Goal: Task Accomplishment & Management: Manage account settings

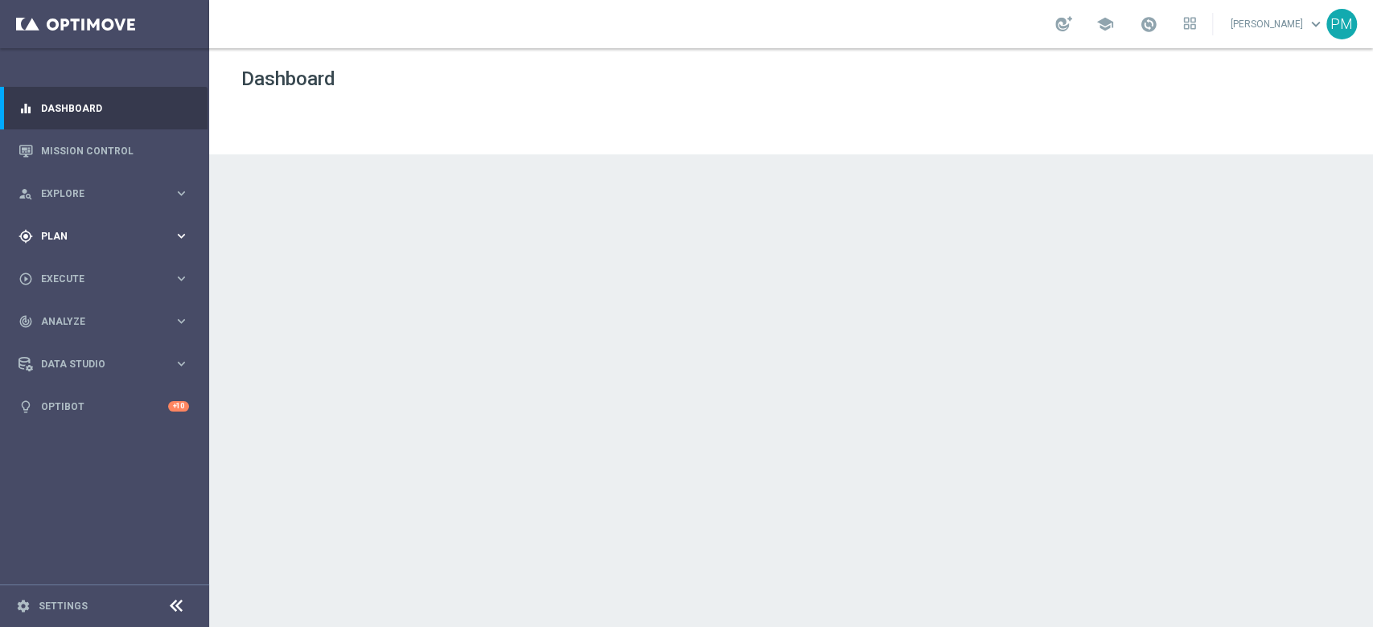
click at [39, 232] on div "gps_fixed Plan" at bounding box center [95, 236] width 155 height 14
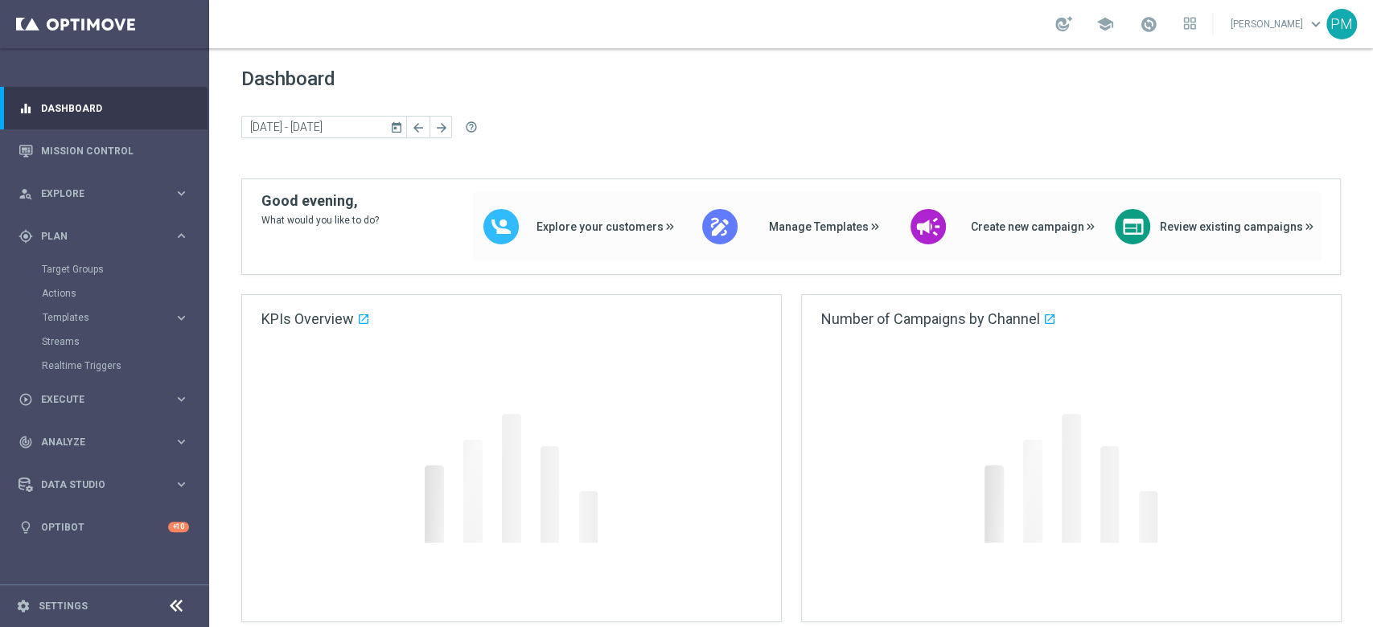
click at [106, 323] on button "Templates keyboard_arrow_right" at bounding box center [116, 317] width 148 height 13
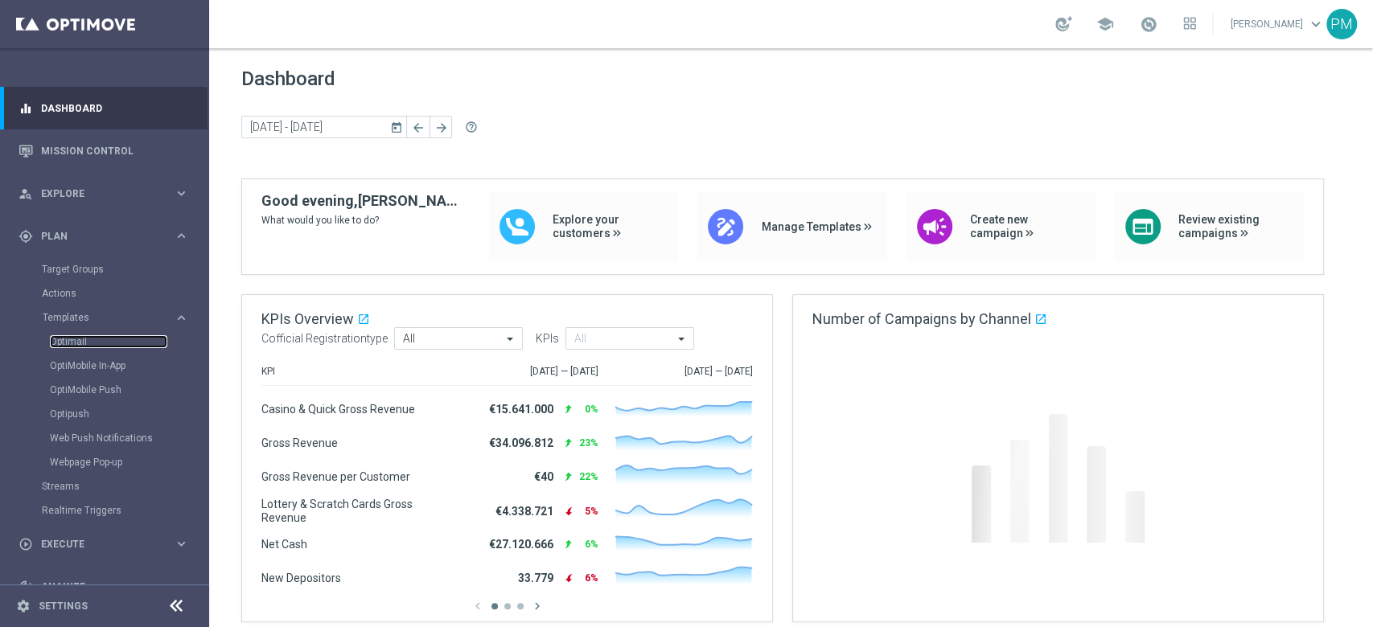
click at [84, 339] on link "Optimail" at bounding box center [108, 341] width 117 height 13
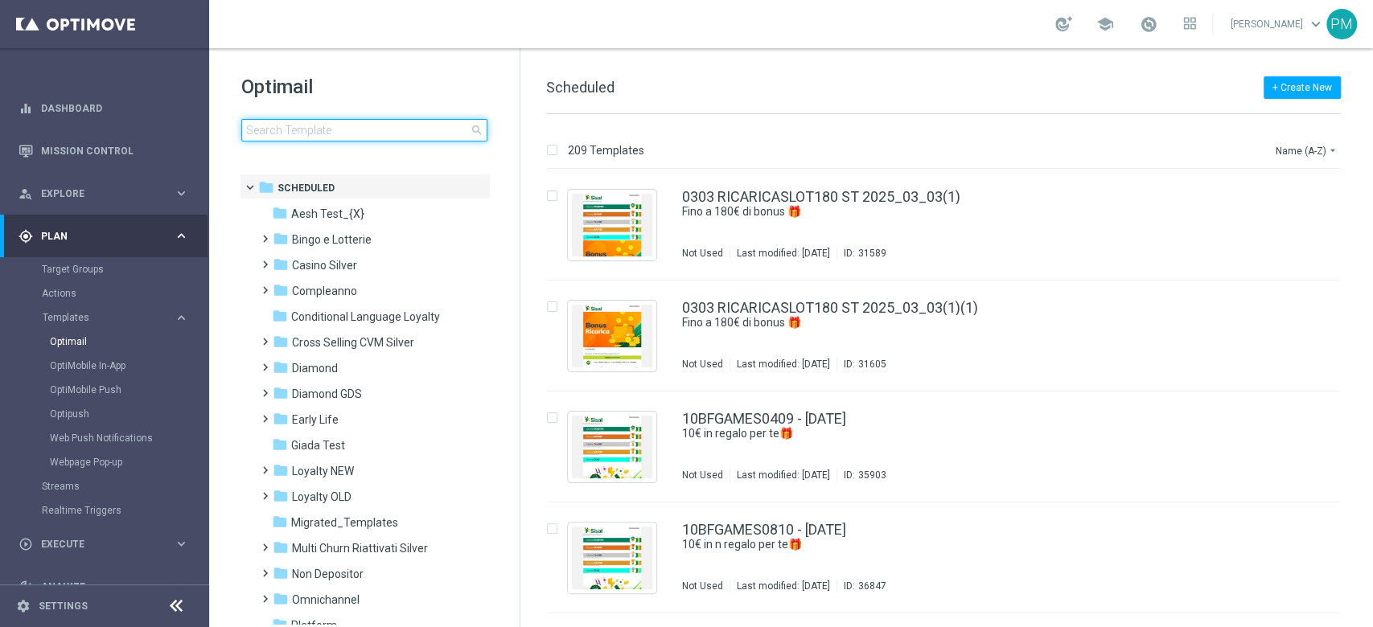
click at [381, 131] on input at bounding box center [364, 130] width 246 height 23
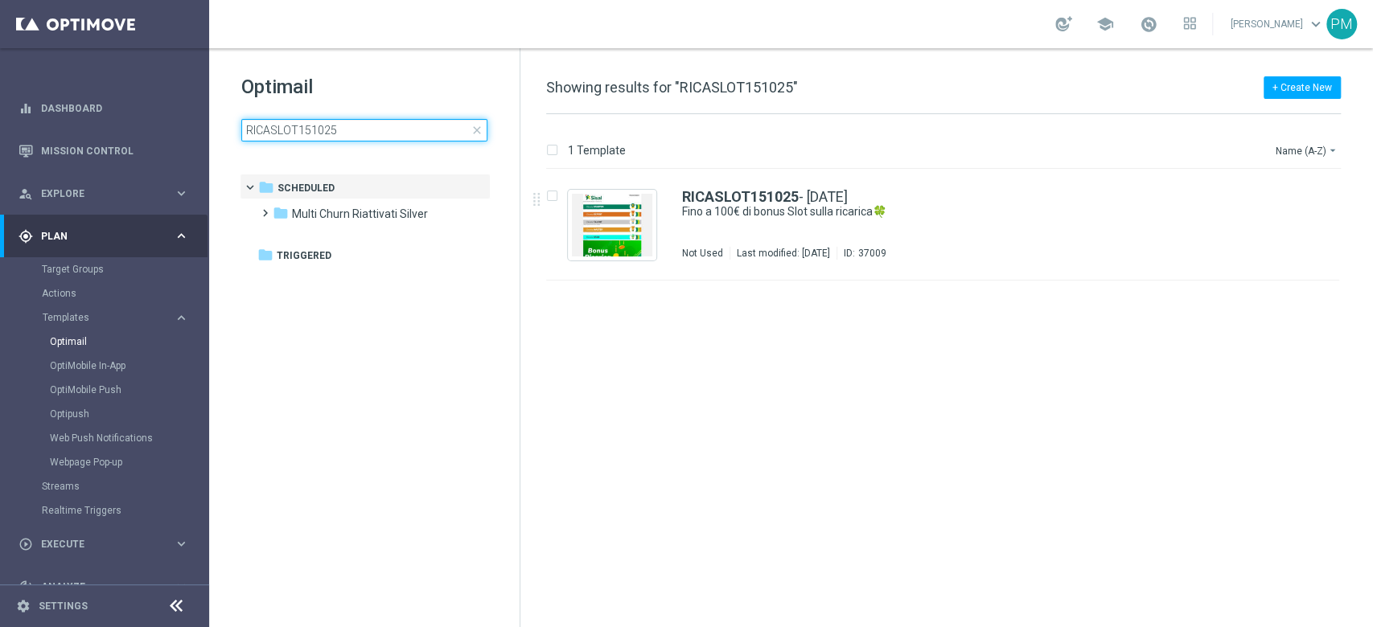
type input "RICASLOT151025"
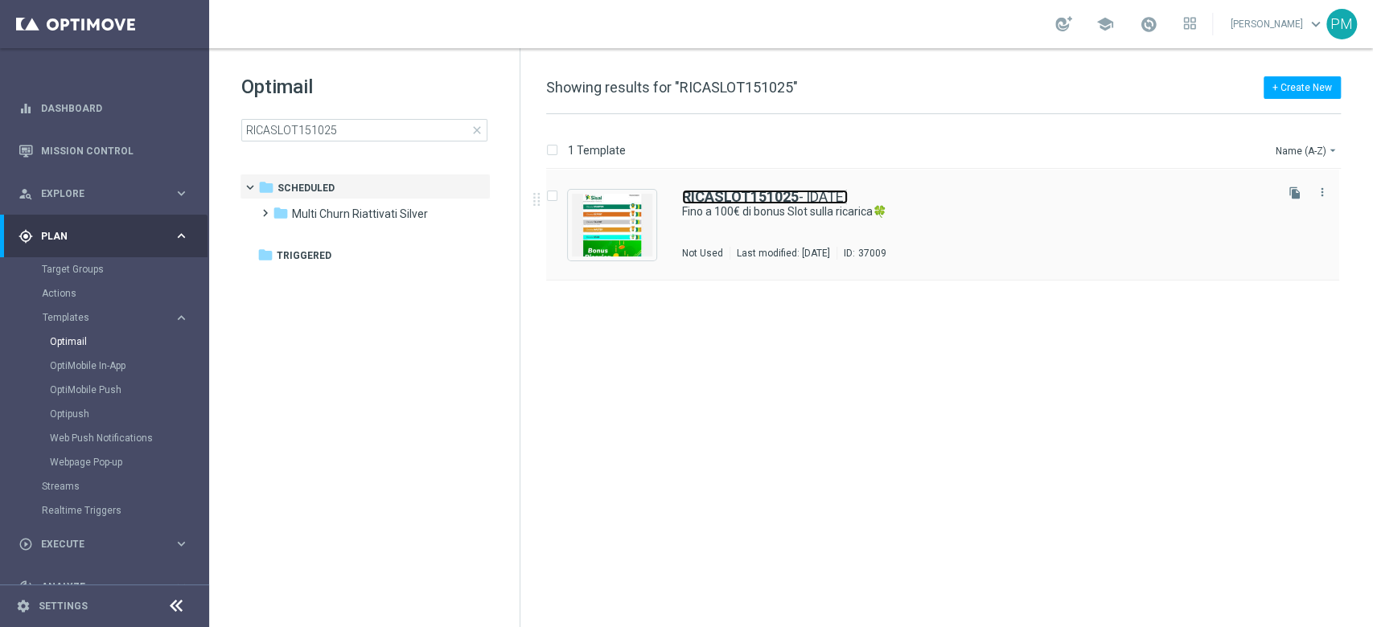
click at [729, 191] on b "RICASLOT151025" at bounding box center [740, 196] width 117 height 17
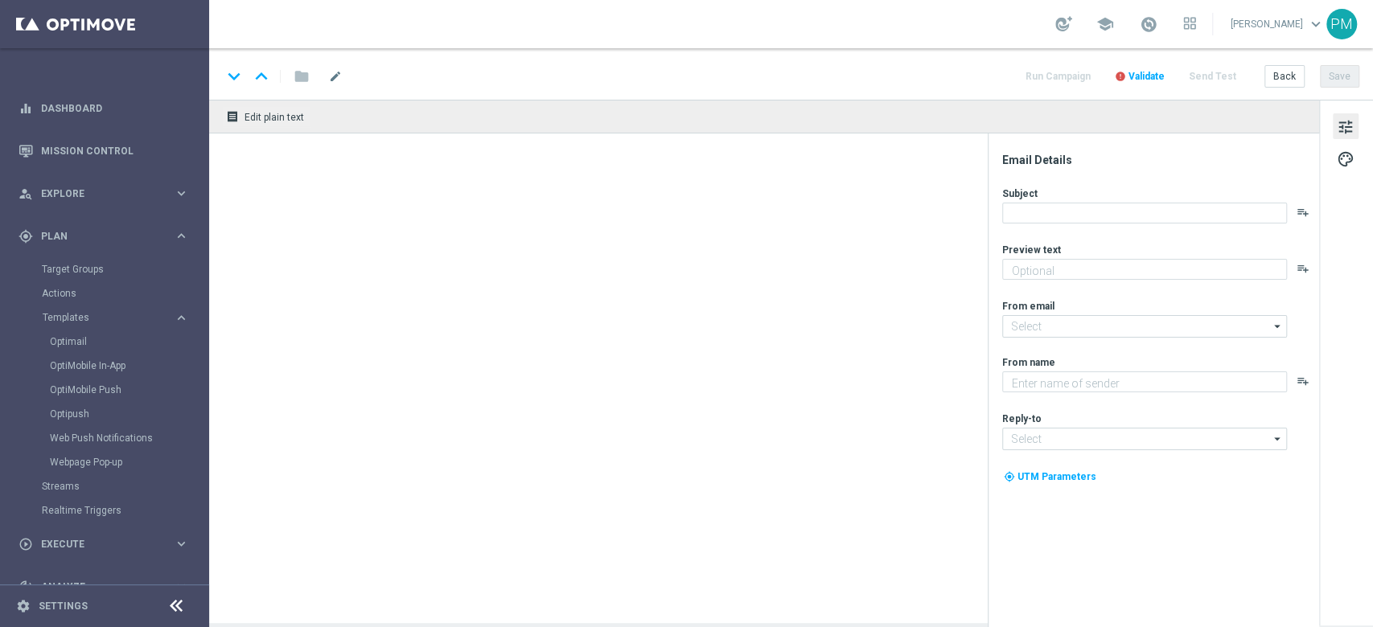
type textarea "Scopri la nuova promozione 🎯"
type input "[EMAIL_ADDRESS][DOMAIN_NAME]"
type textarea "Sisal"
type input "[EMAIL_ADDRESS][DOMAIN_NAME]"
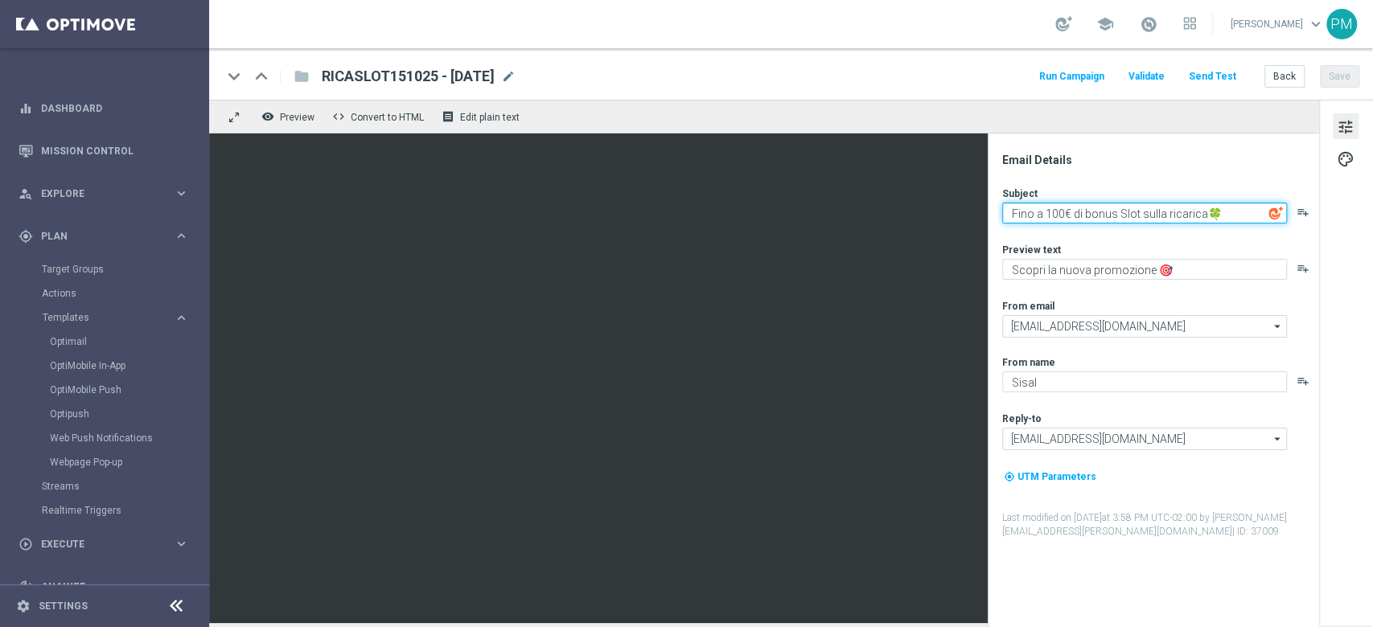
click at [1218, 215] on textarea "Fino a 100€ di bonus Slot sulla ricarica🍀" at bounding box center [1144, 213] width 285 height 21
type textarea "Fino a 100€ di bonus Slot sulla ricarica 🎰"
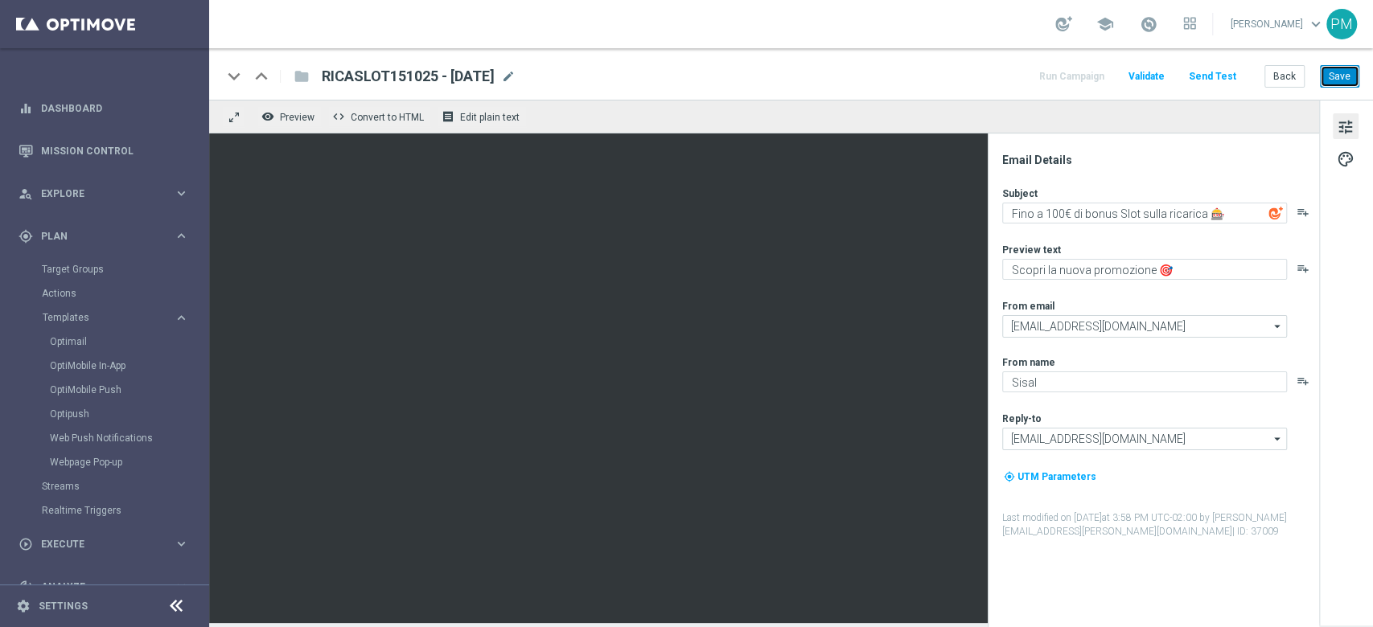
click at [1339, 73] on button "Save" at bounding box center [1339, 76] width 39 height 23
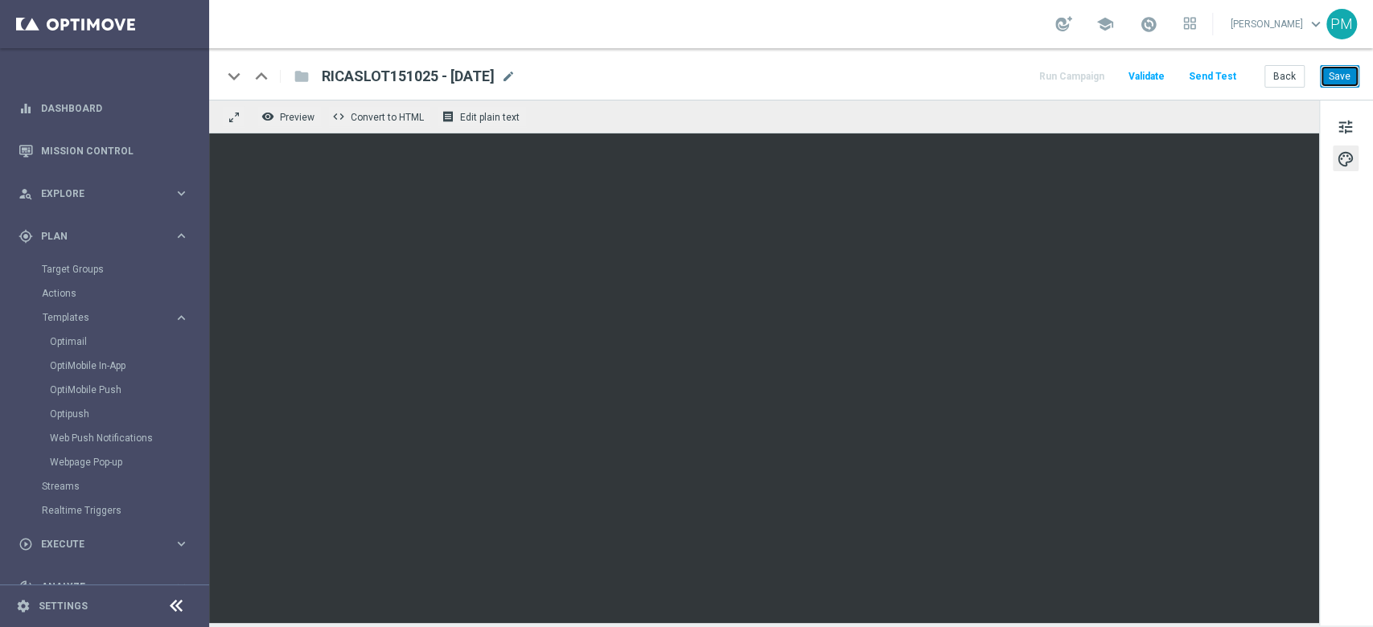
click at [1343, 80] on button "Save" at bounding box center [1339, 76] width 39 height 23
click at [1342, 78] on button "Save" at bounding box center [1339, 76] width 39 height 23
click at [1332, 79] on button "Save" at bounding box center [1339, 76] width 39 height 23
click at [1274, 80] on button "Back" at bounding box center [1284, 76] width 40 height 23
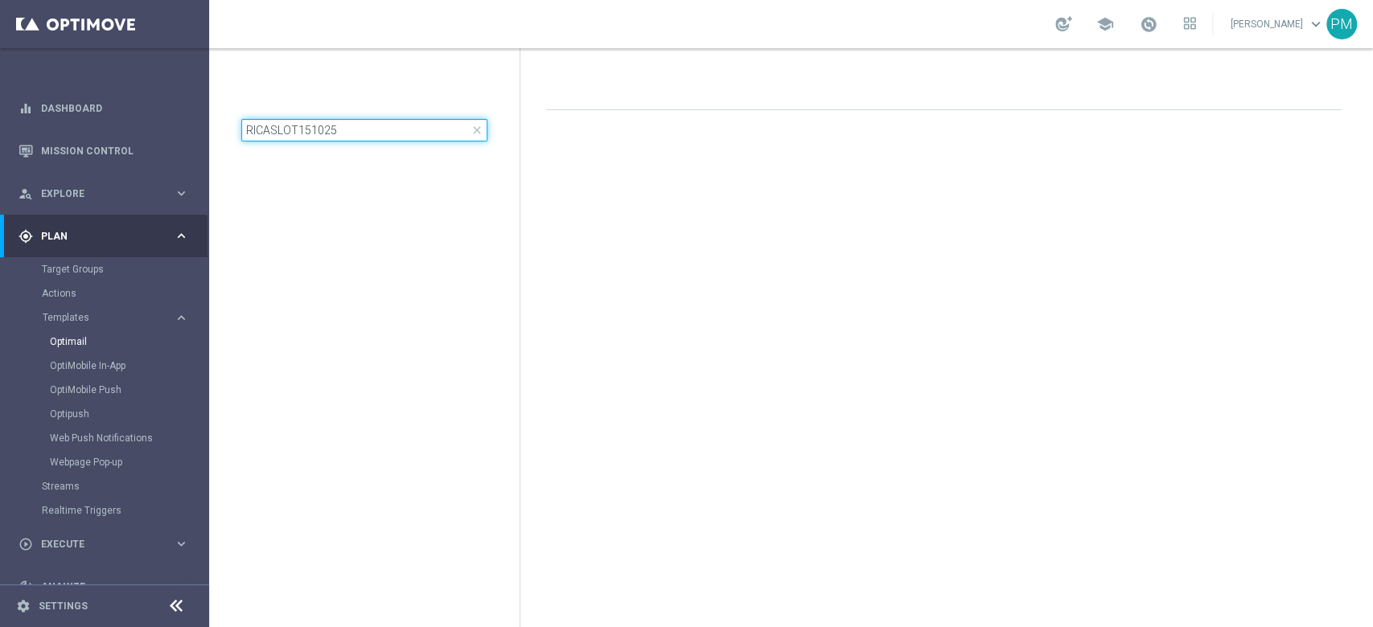
click at [321, 127] on input "RICASLOT151025" at bounding box center [364, 130] width 246 height 23
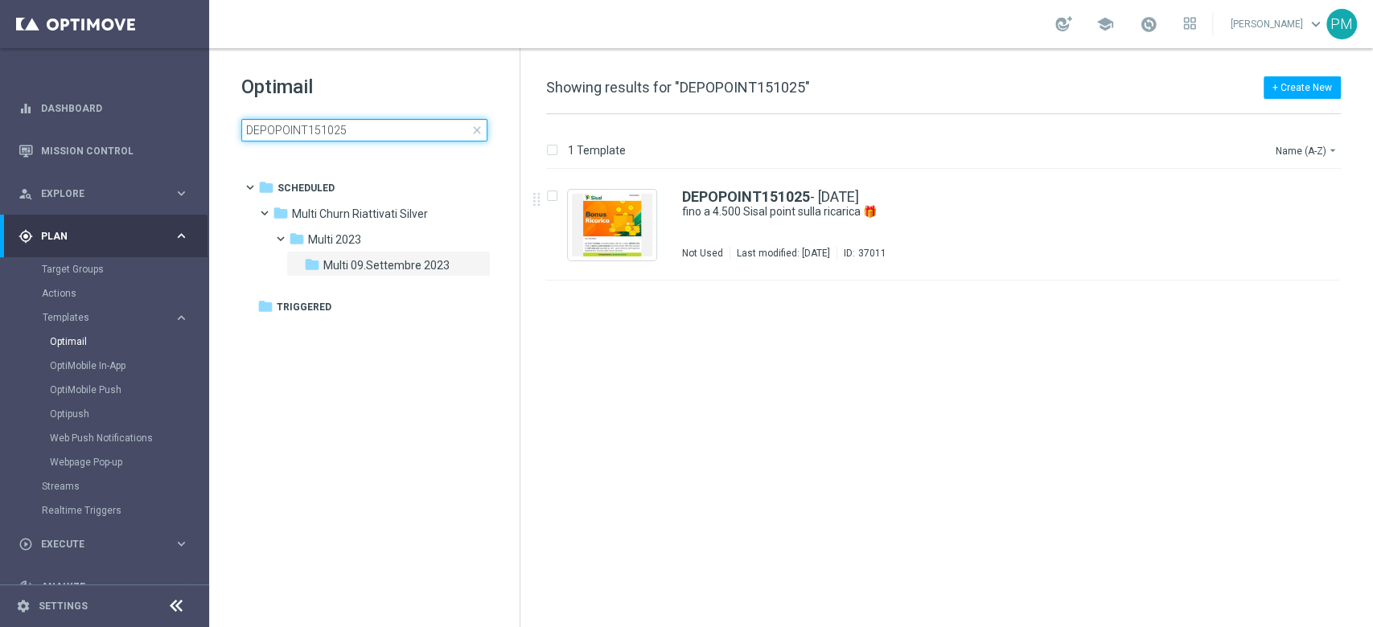
type input "DEPOPOINT151025"
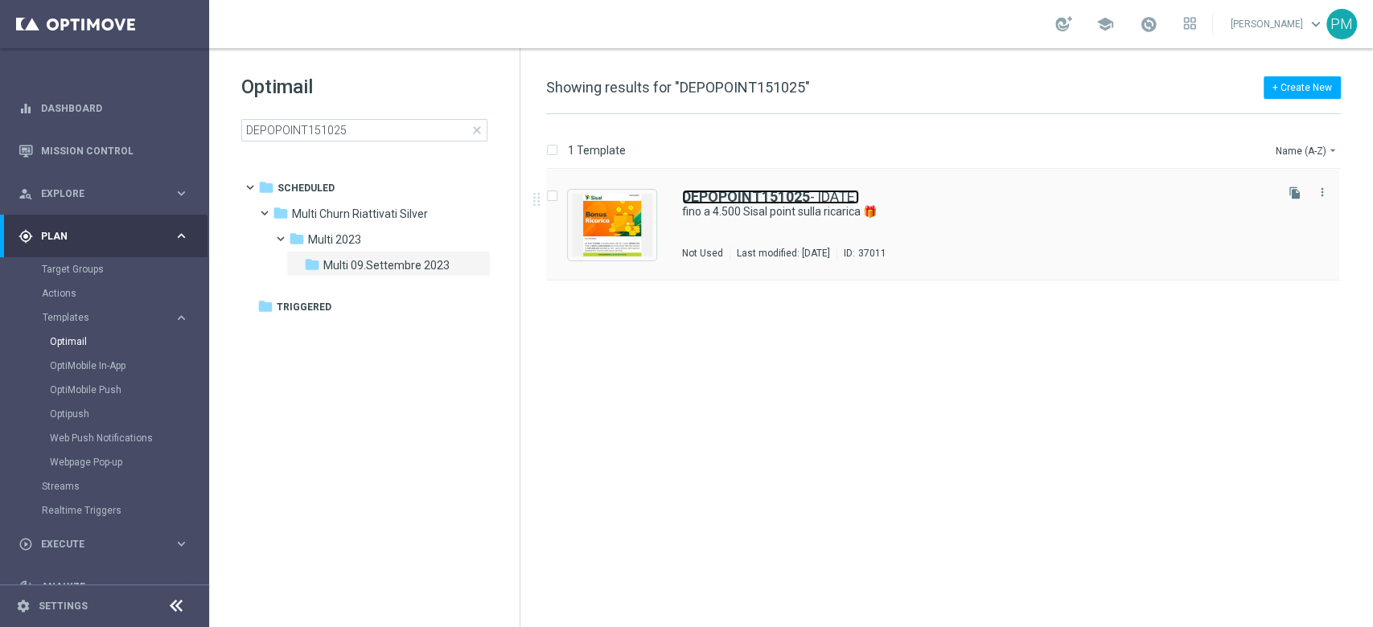
click at [766, 198] on b "DEPOPOINT151025" at bounding box center [746, 196] width 128 height 17
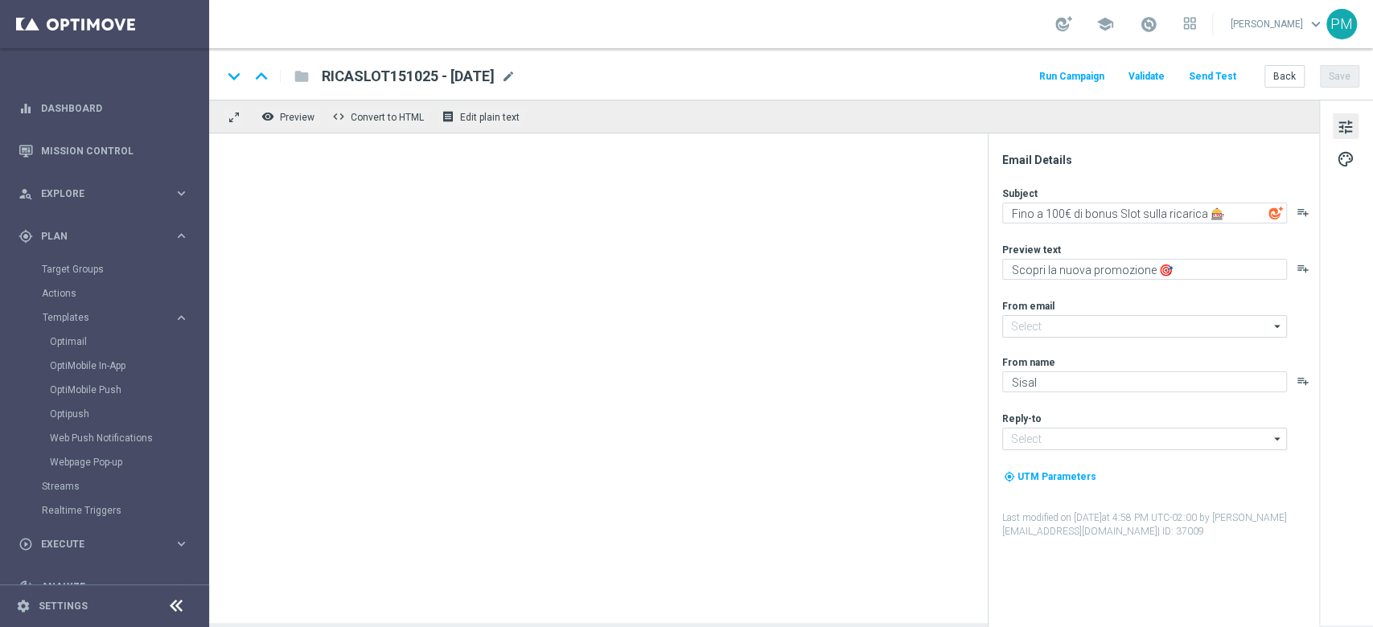
type input "[EMAIL_ADDRESS][DOMAIN_NAME]"
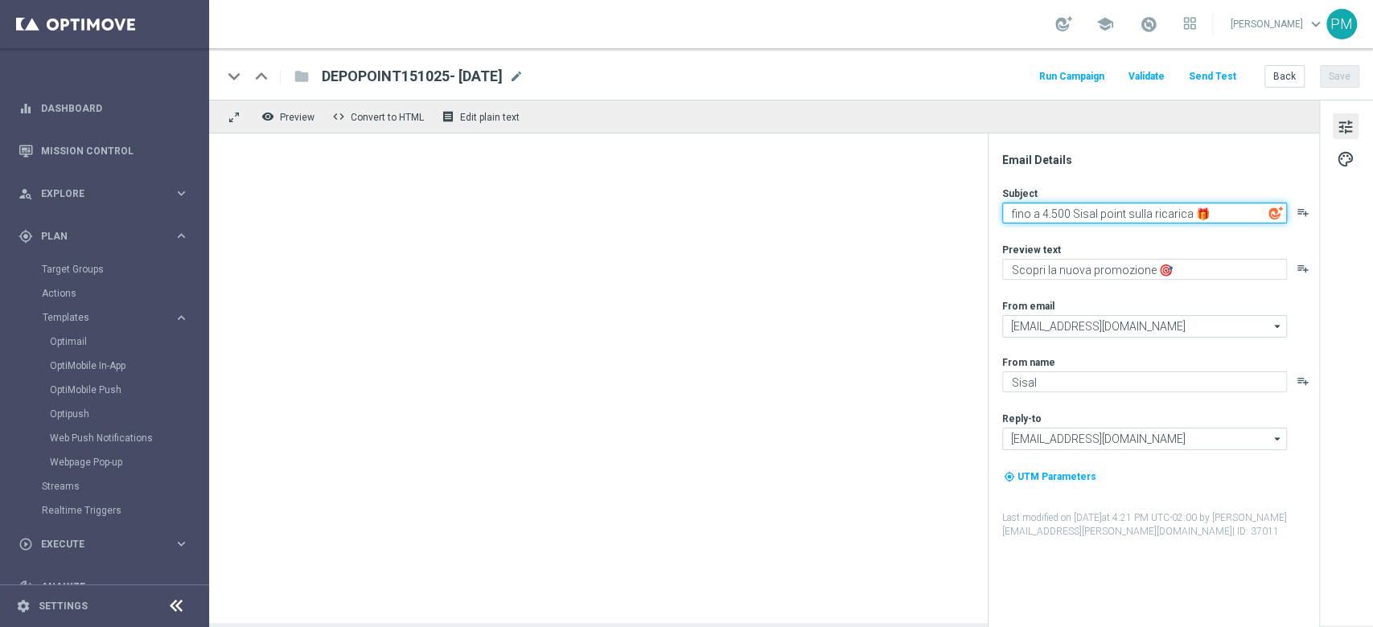
click at [1014, 213] on textarea "fino a 4.500 Sisal point sulla ricarica 🎁" at bounding box center [1144, 213] width 285 height 21
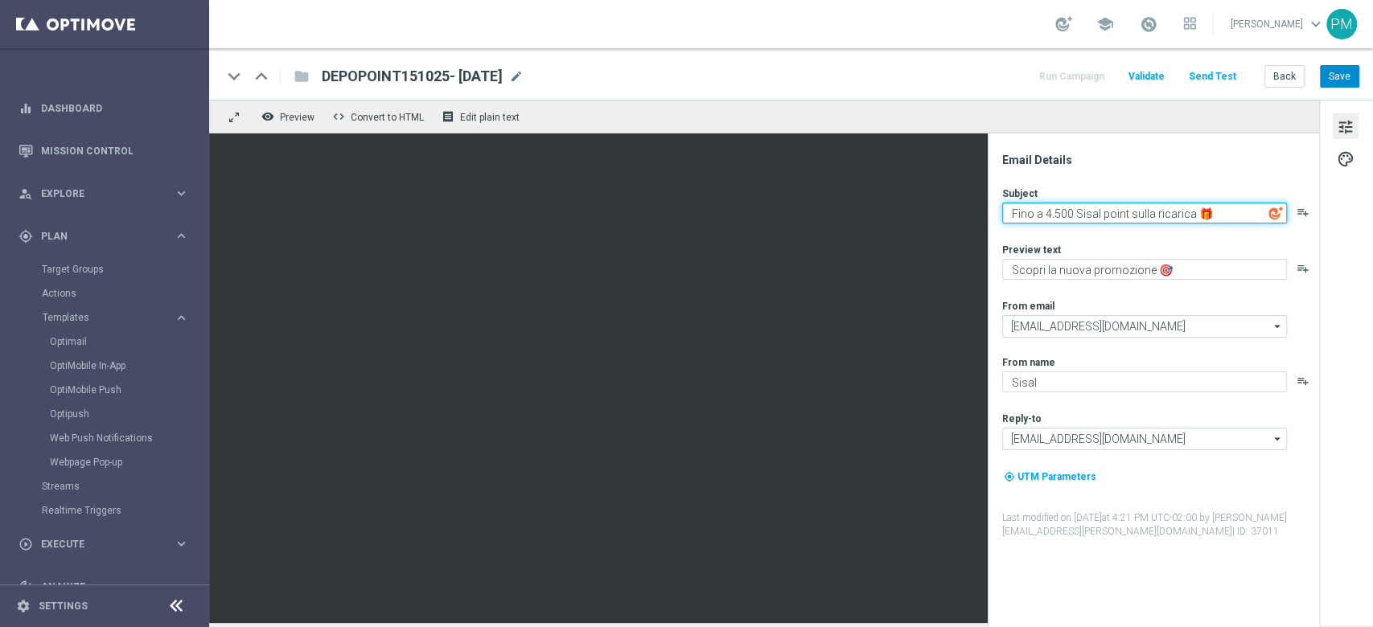
type textarea "Fino a 4.500 Sisal point sulla ricarica 🎁"
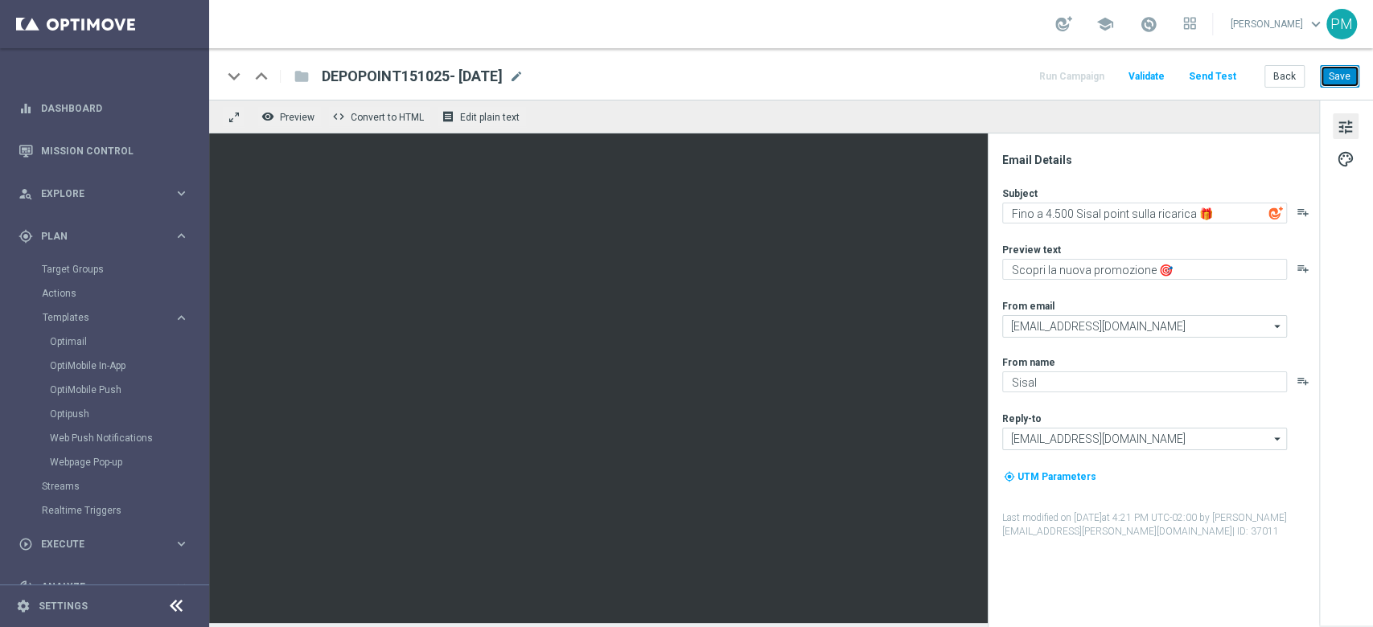
click at [1345, 81] on button "Save" at bounding box center [1339, 76] width 39 height 23
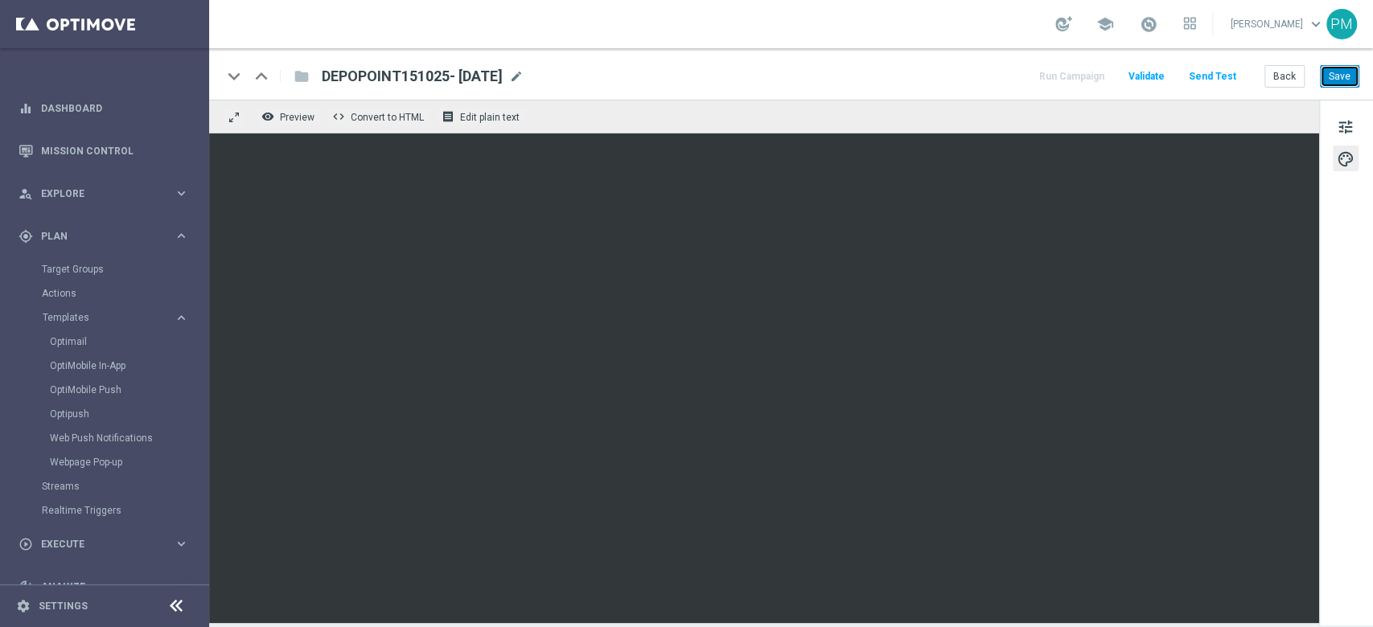
click at [1349, 79] on button "Save" at bounding box center [1339, 76] width 39 height 23
click at [1336, 80] on button "Save" at bounding box center [1339, 76] width 39 height 23
drag, startPoint x: 76, startPoint y: 339, endPoint x: 179, endPoint y: 337, distance: 102.2
click at [76, 340] on link "Optimail" at bounding box center [108, 341] width 117 height 13
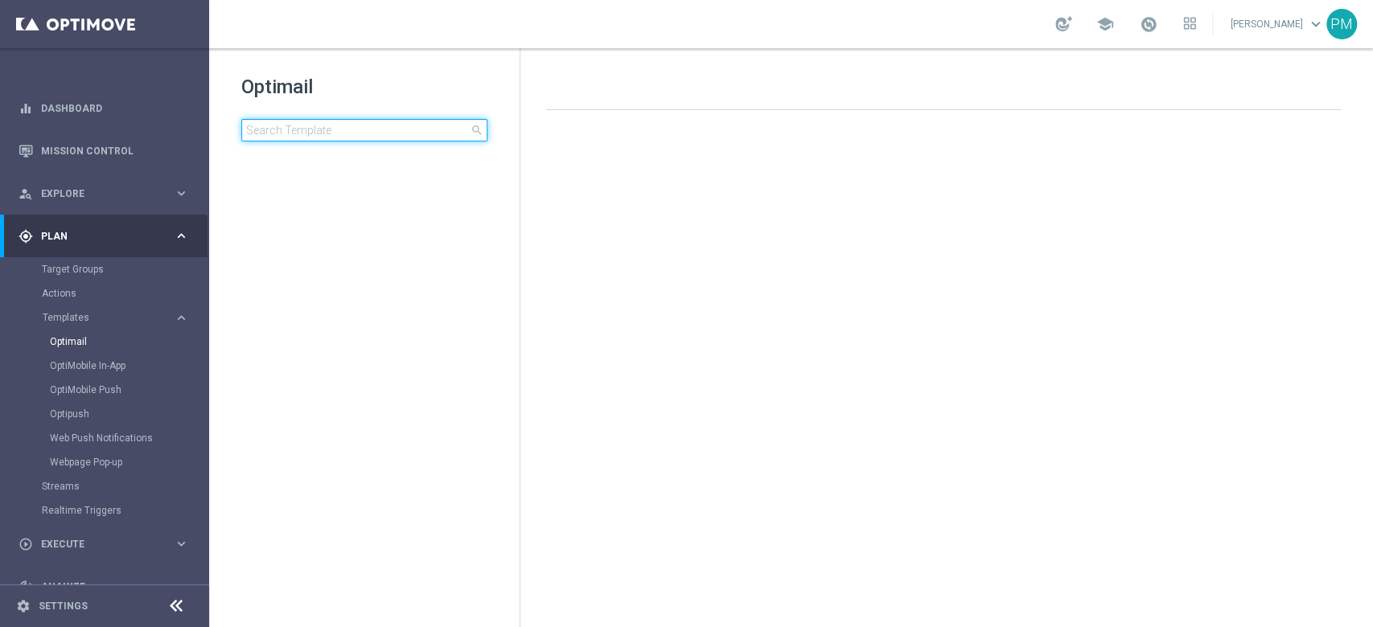
click at [372, 132] on input at bounding box center [364, 130] width 246 height 23
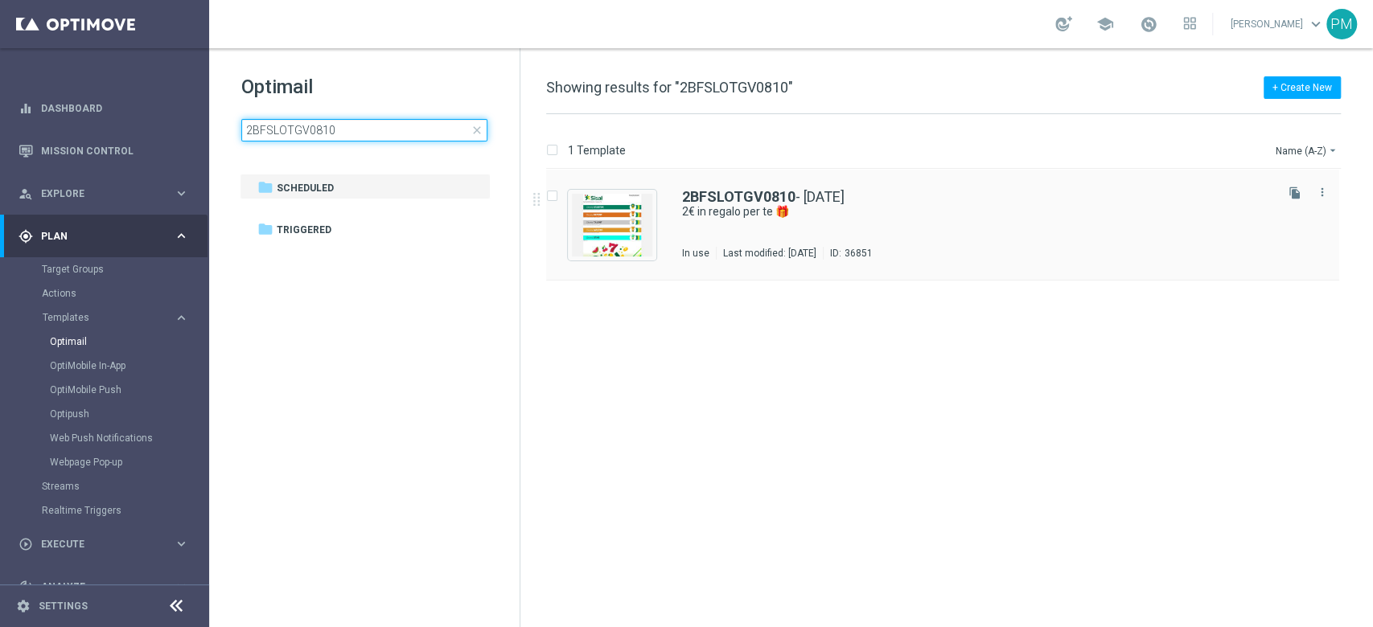
type input "2BFSLOTGV0810"
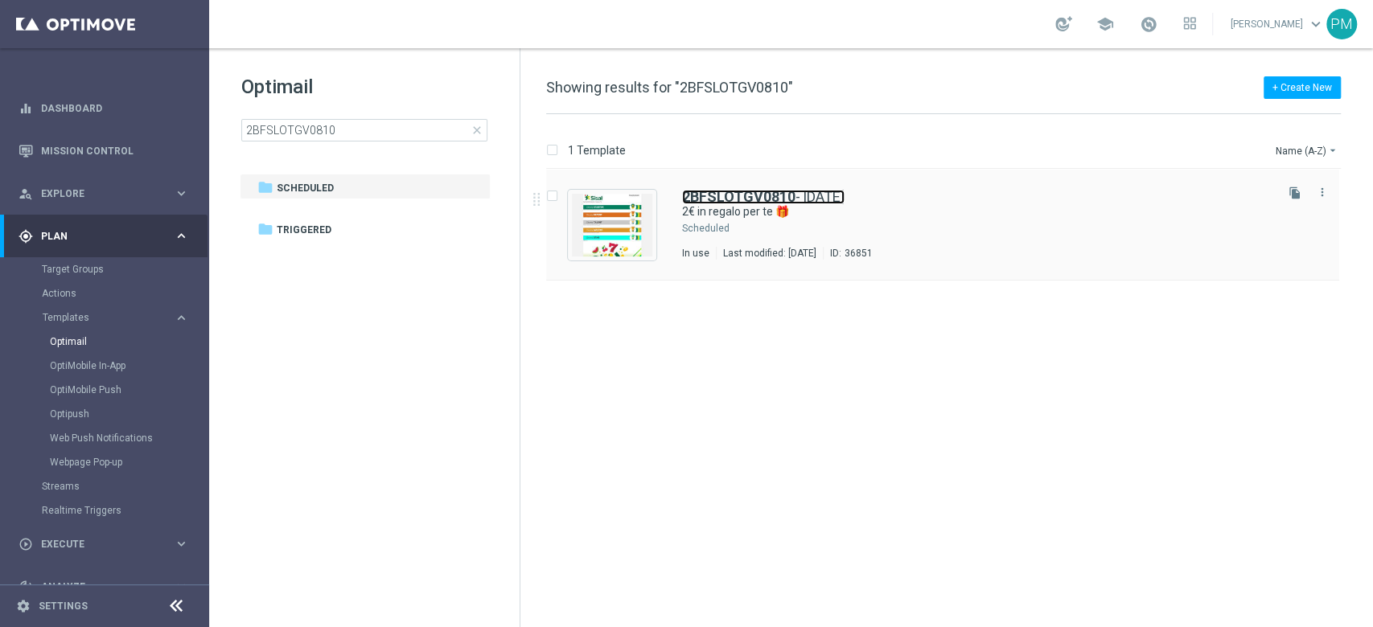
click at [749, 198] on b "2BFSLOTGV0810" at bounding box center [738, 196] width 113 height 17
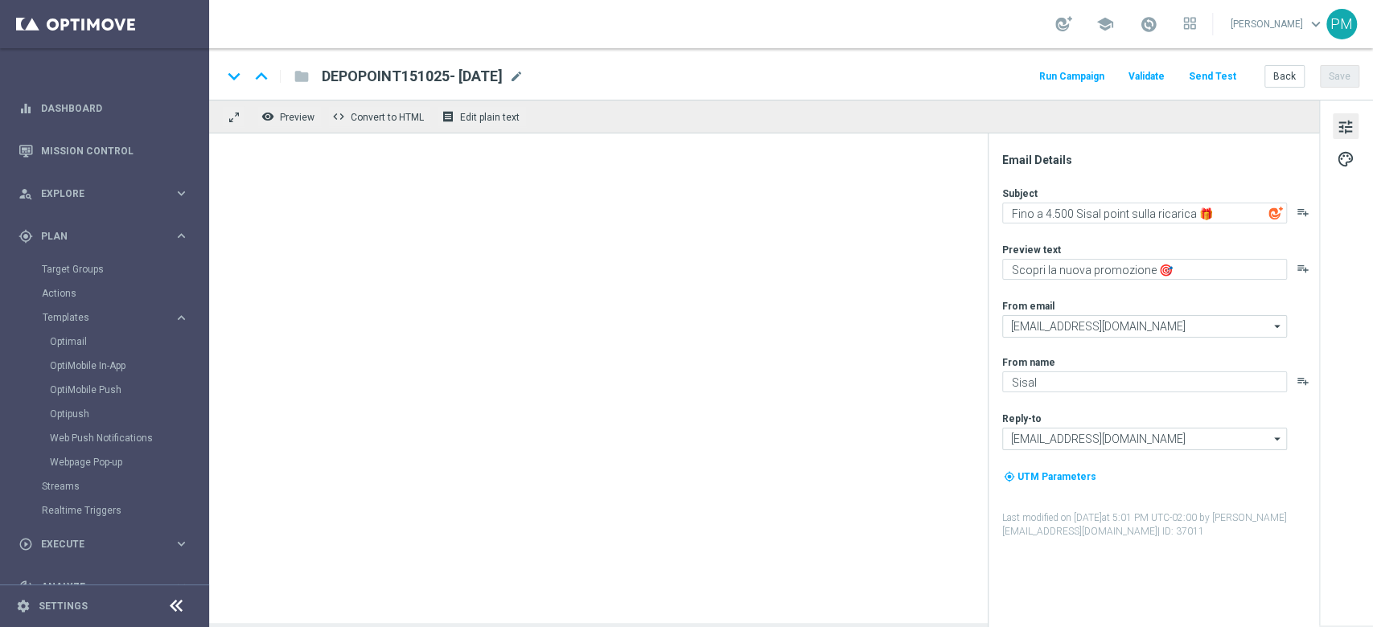
type textarea "2€ in regalo per te 🎁"
type textarea "da usare su Slot e/[PERSON_NAME] e Vinci!🎰🍀"
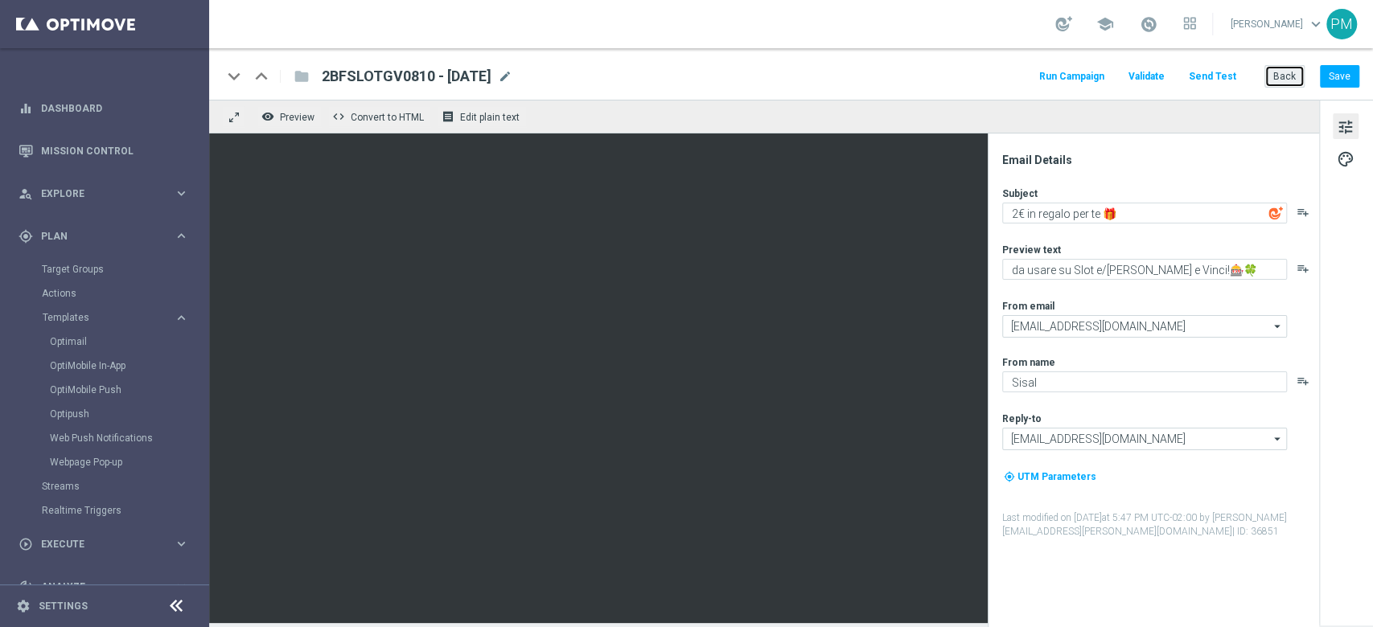
click at [1280, 72] on button "Back" at bounding box center [1284, 76] width 40 height 23
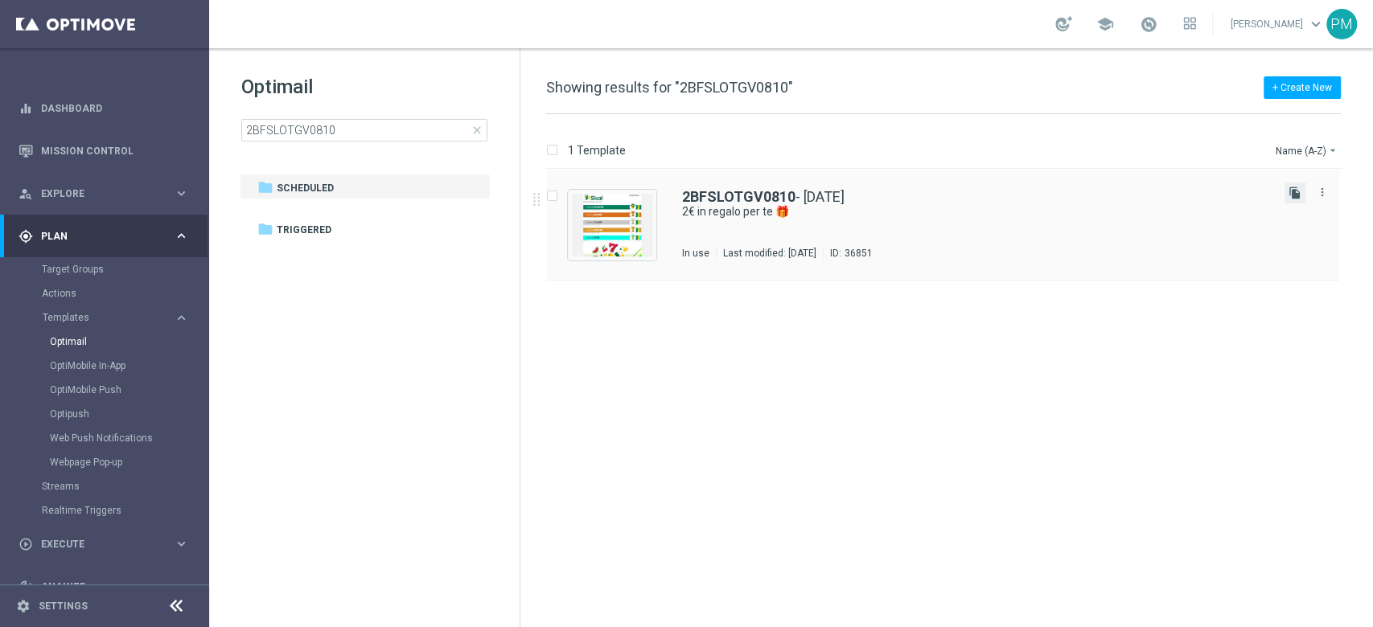
click at [1298, 196] on icon "file_copy" at bounding box center [1294, 193] width 13 height 13
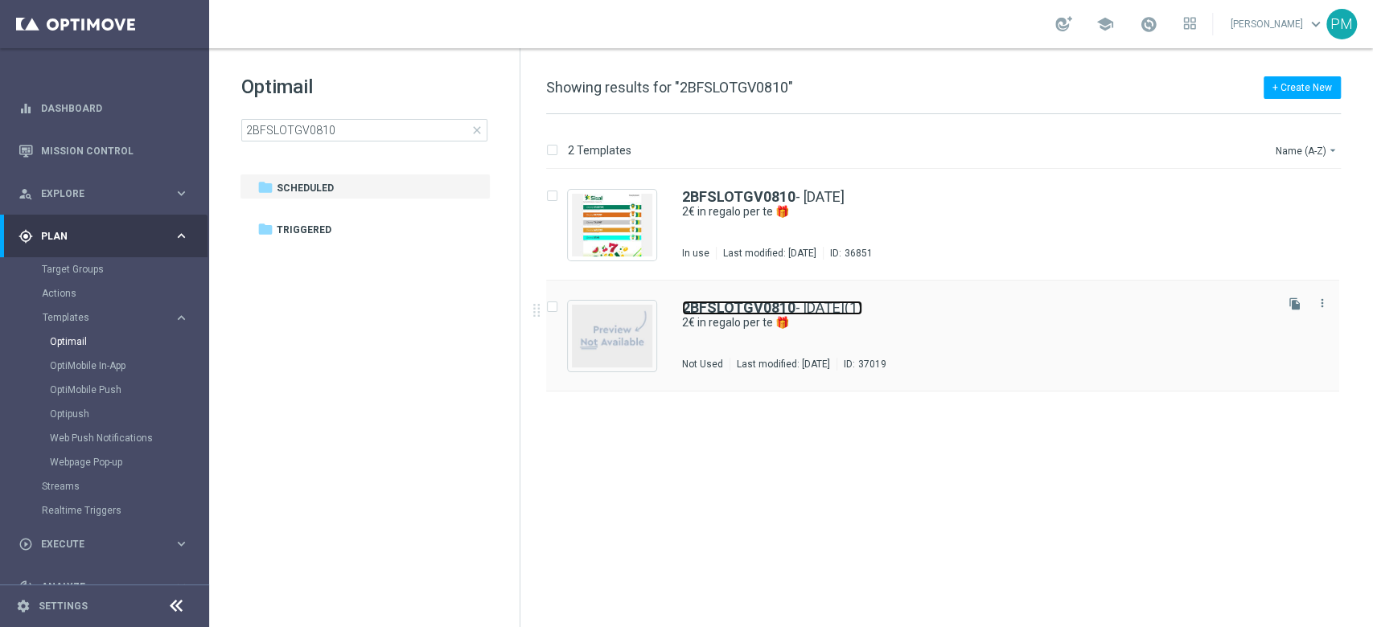
click at [814, 310] on link "2BFSLOTGV0810 - [DATE](1)" at bounding box center [772, 308] width 180 height 14
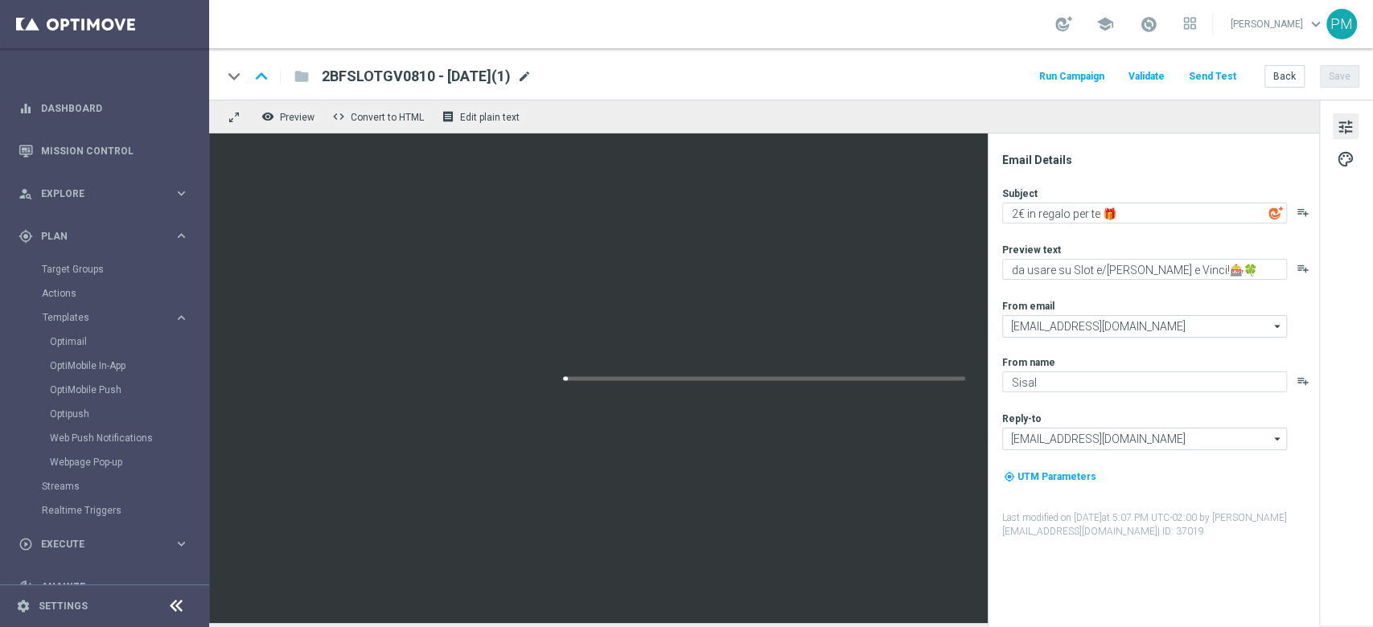
click at [532, 75] on span "mode_edit" at bounding box center [524, 76] width 14 height 14
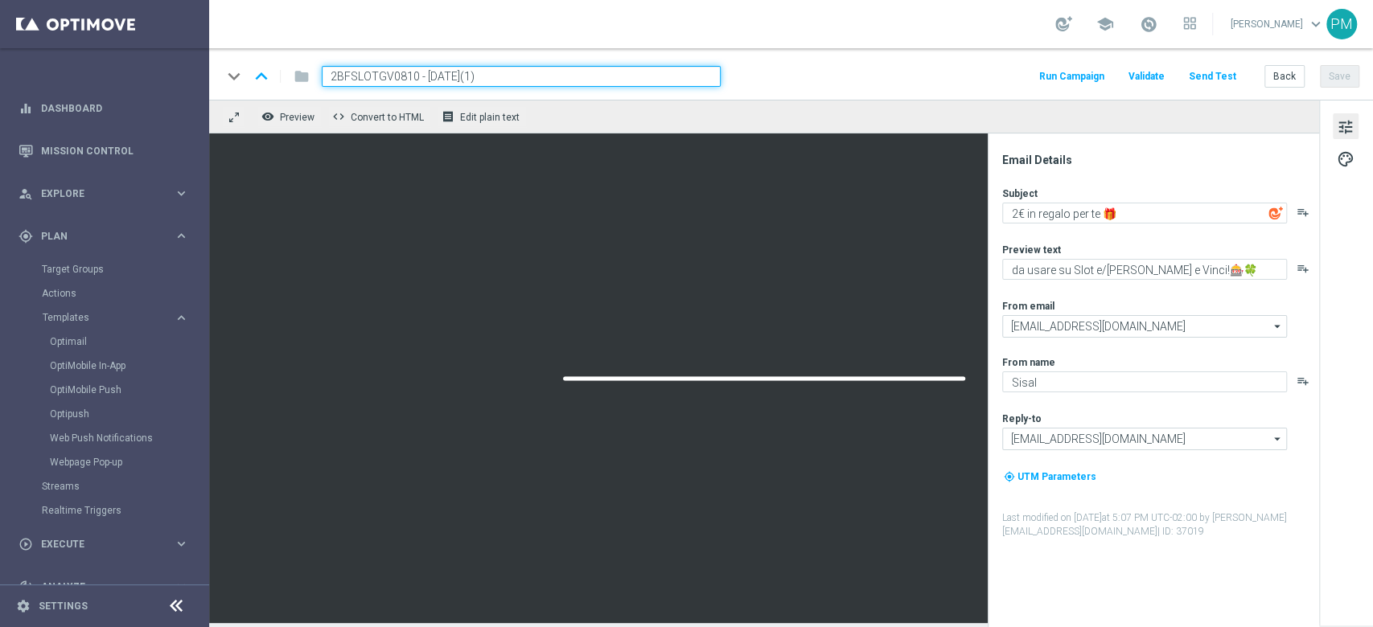
click at [372, 79] on input "2BFSLOTGV0810 - [DATE](1)" at bounding box center [521, 76] width 399 height 21
paste input "BONUSSLOT151025"
click at [544, 83] on input "BONUSSLOT151025 - [DATE](1)" at bounding box center [521, 76] width 399 height 21
type input "BONUSSLOT151025 - [DATE]"
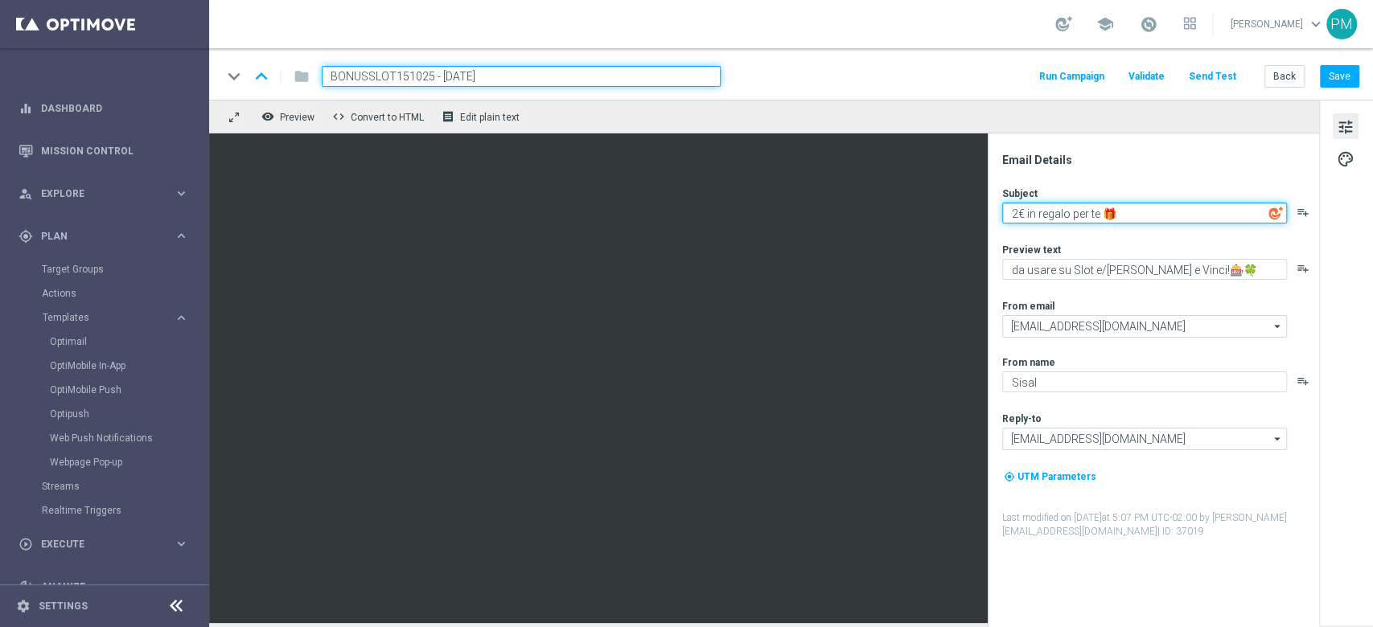
click at [1017, 215] on textarea "2€ in regalo per te 🎁" at bounding box center [1144, 213] width 285 height 21
type textarea "10€ in regalo per te 🎁"
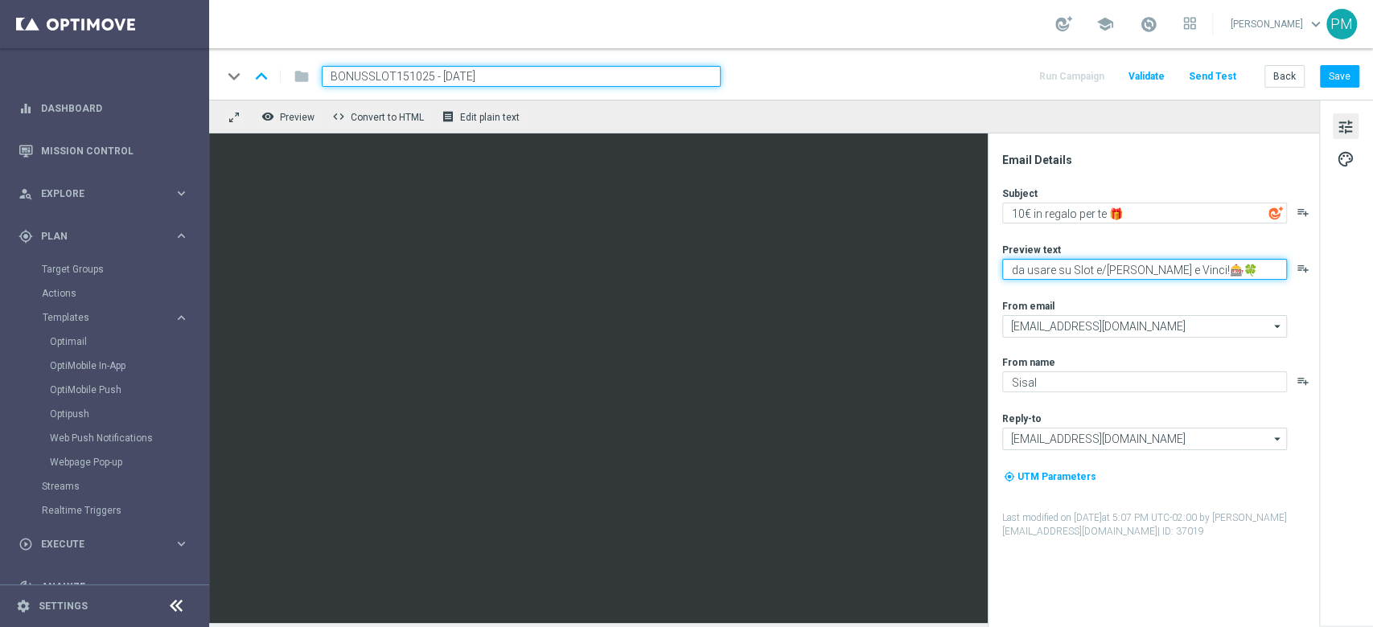
drag, startPoint x: 1090, startPoint y: 269, endPoint x: 1179, endPoint y: 269, distance: 89.3
click at [1179, 269] on textarea "da usare su Slot e/[PERSON_NAME] e Vinci!🎰🍀" at bounding box center [1144, 269] width 285 height 21
click at [1152, 271] on textarea "da usare su Slot 🎰🍀" at bounding box center [1144, 269] width 285 height 21
click at [1067, 265] on textarea "da usare su Slot 🎰" at bounding box center [1144, 269] width 285 height 21
click at [1104, 267] on textarea "da usare sulle Slot 🎰" at bounding box center [1144, 269] width 285 height 21
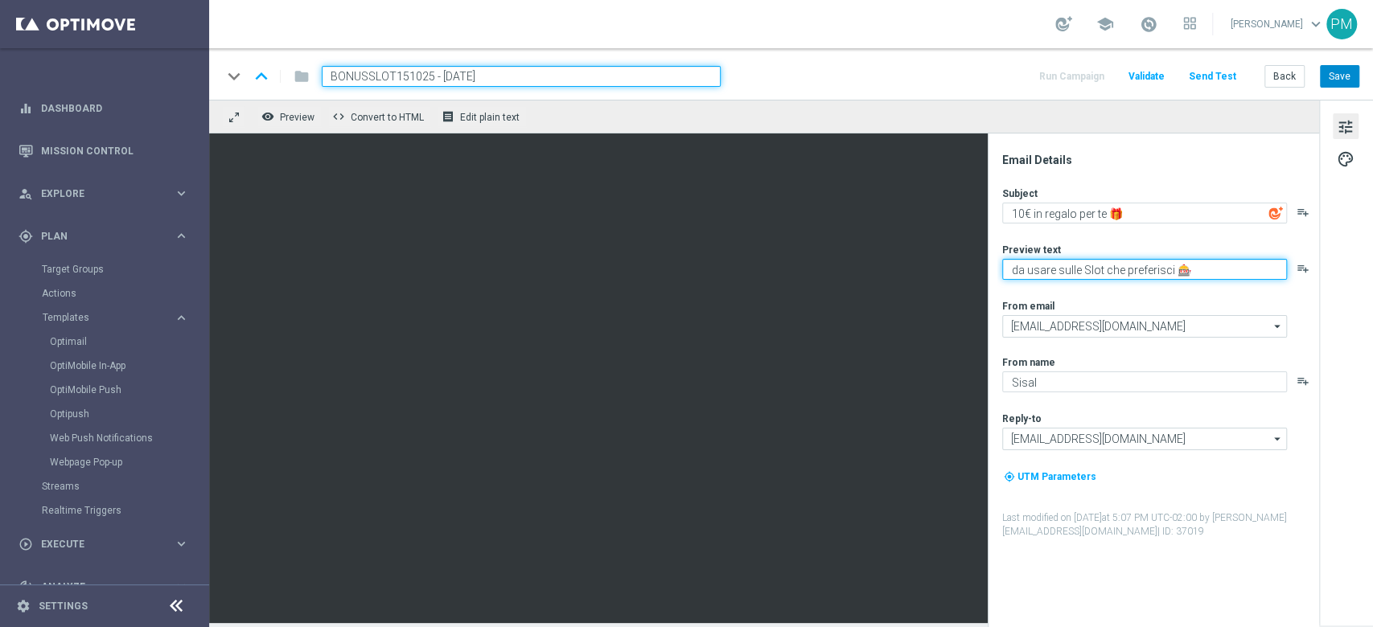
type textarea "da usare sulle Slot che preferisci 🎰"
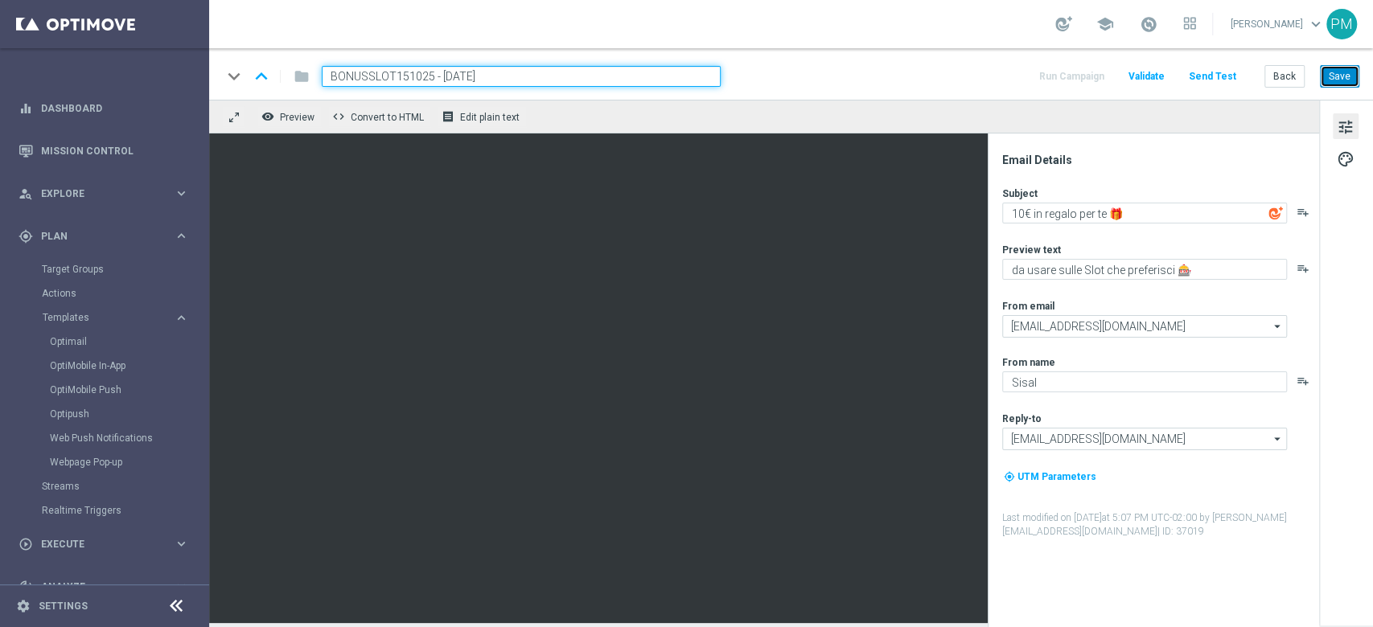
click at [1340, 72] on button "Save" at bounding box center [1339, 76] width 39 height 23
click at [516, 78] on input "BONUSSLOT151025 - [DATE]" at bounding box center [521, 76] width 399 height 21
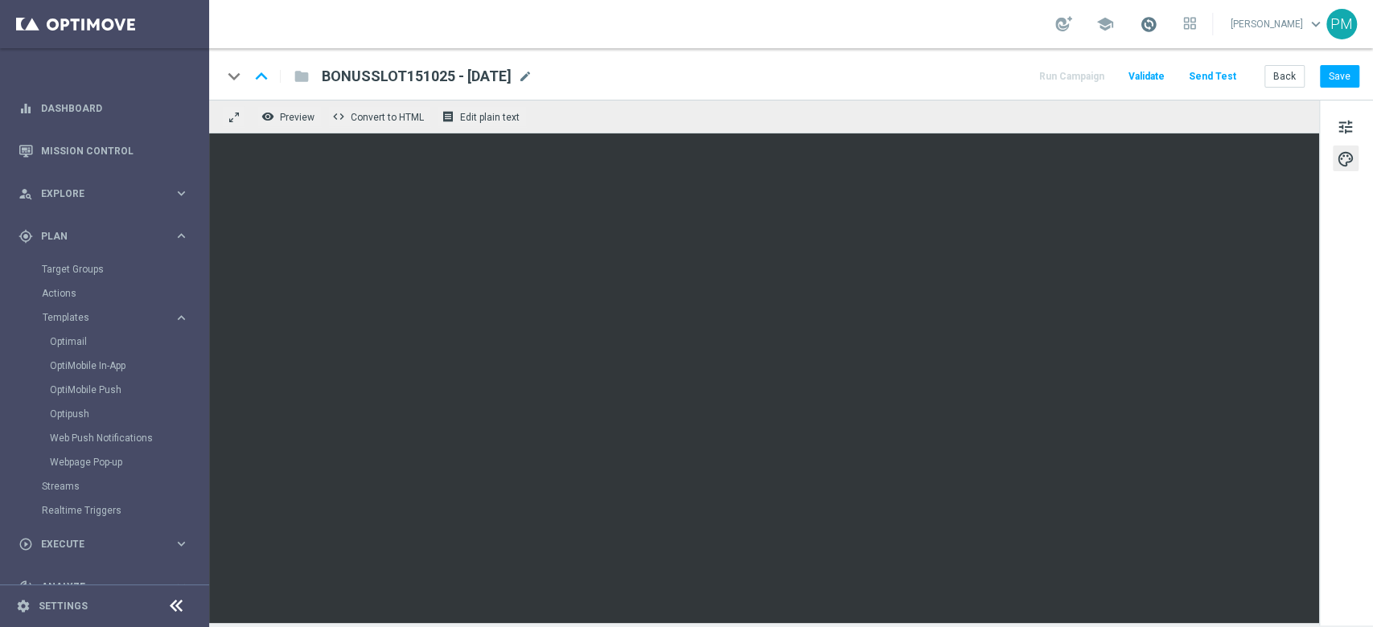
click at [1139, 28] on span at bounding box center [1148, 24] width 18 height 18
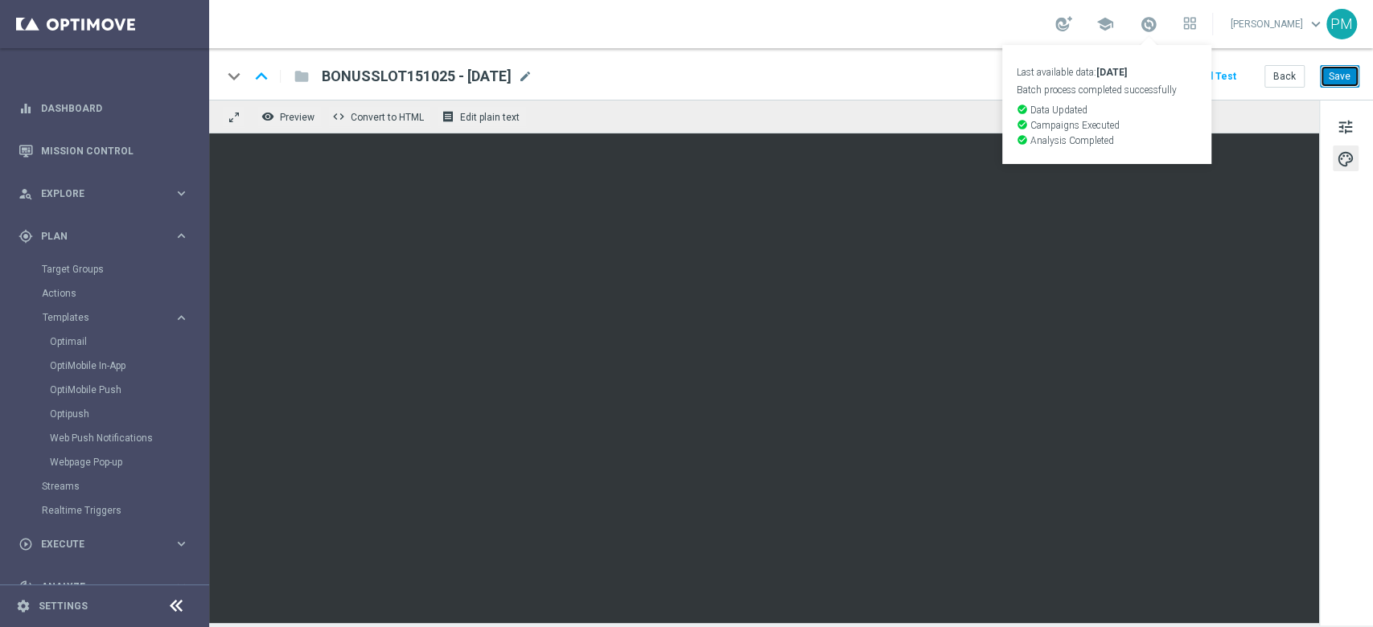
click at [1341, 77] on button "Save" at bounding box center [1339, 76] width 39 height 23
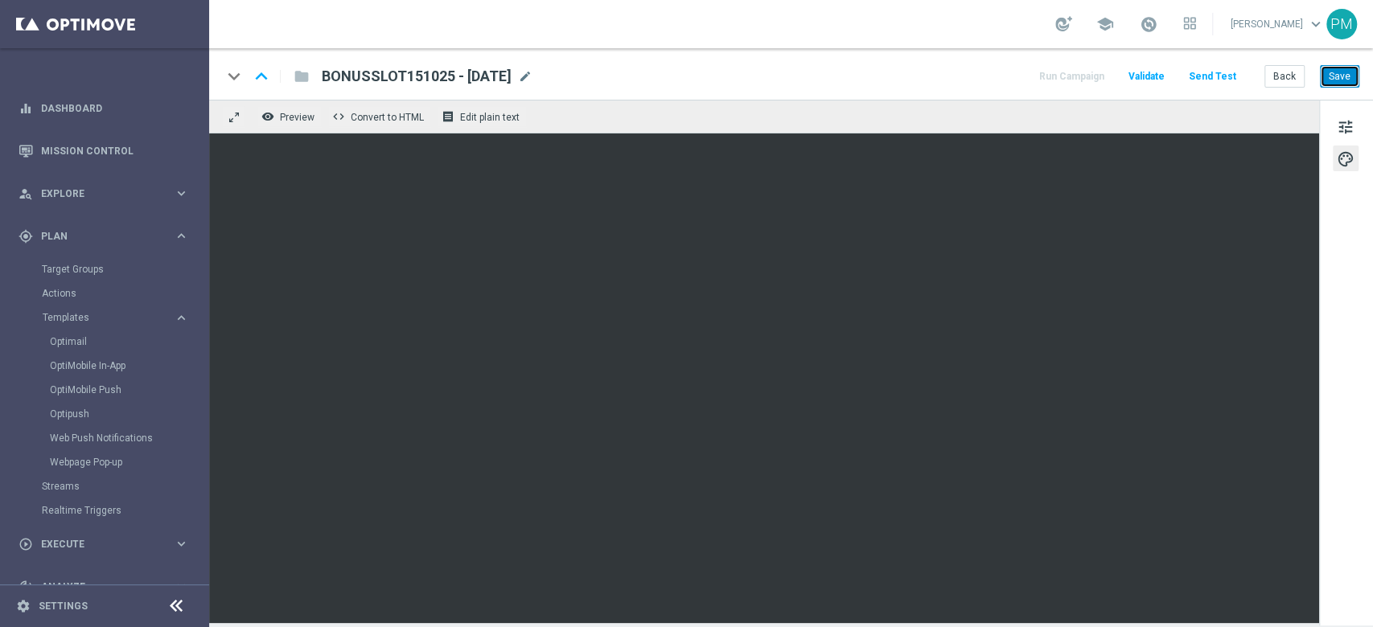
click at [1340, 80] on button "Save" at bounding box center [1339, 76] width 39 height 23
click at [1336, 129] on span "tune" at bounding box center [1345, 127] width 18 height 21
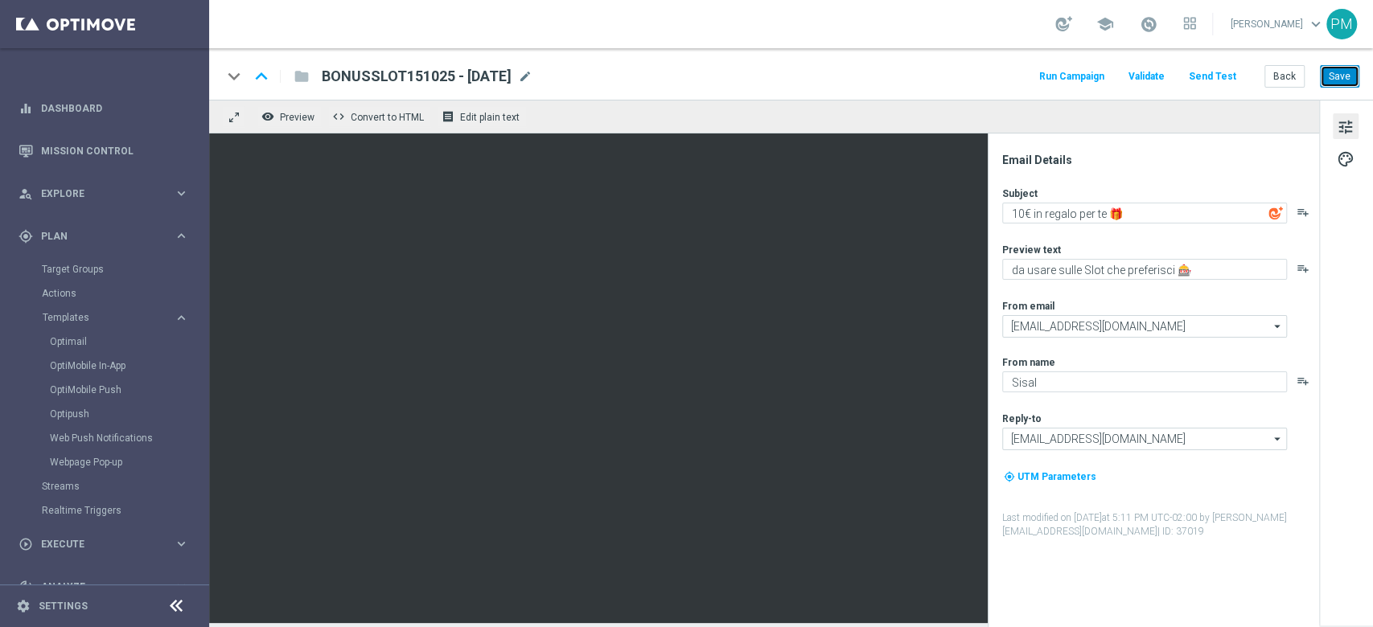
click at [1340, 75] on button "Save" at bounding box center [1339, 76] width 39 height 23
click at [470, 76] on span "BONUSSLOT151025 - [DATE]" at bounding box center [417, 76] width 190 height 19
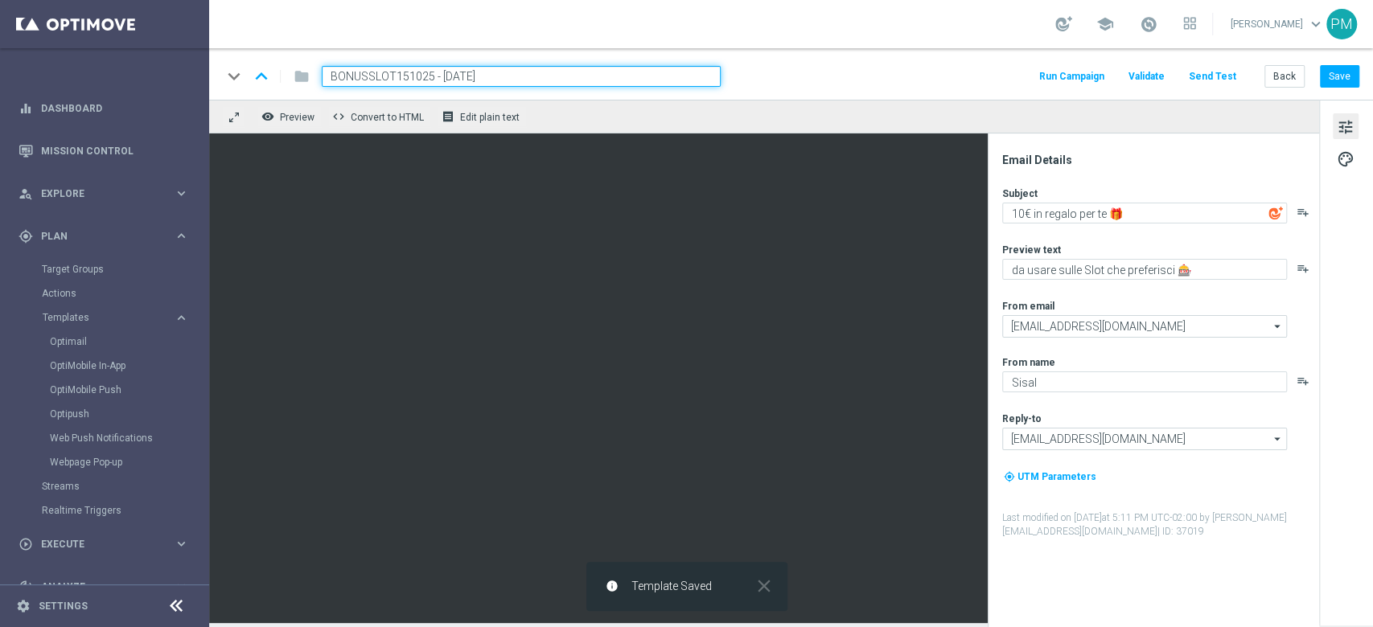
click at [470, 76] on input "BONUSSLOT151025 - [DATE]" at bounding box center [521, 76] width 399 height 21
click at [1274, 76] on button "Back" at bounding box center [1284, 76] width 40 height 23
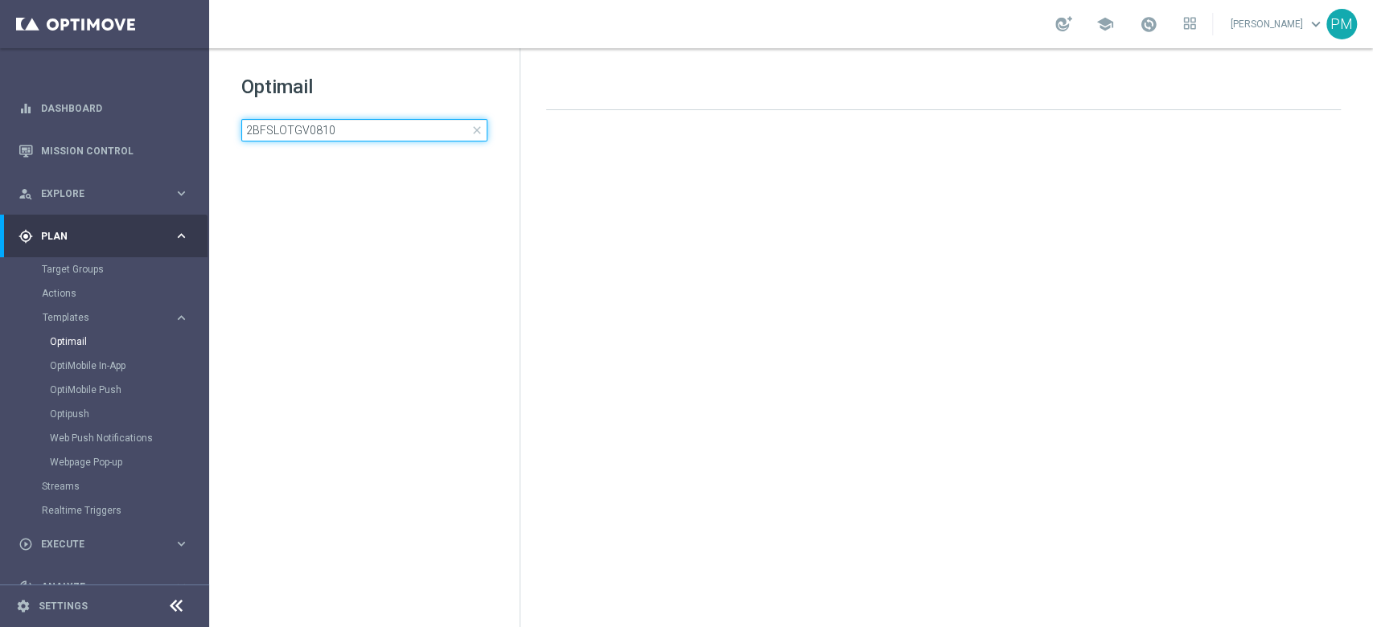
click at [362, 119] on input "2BFSLOTGV0810" at bounding box center [364, 130] width 246 height 23
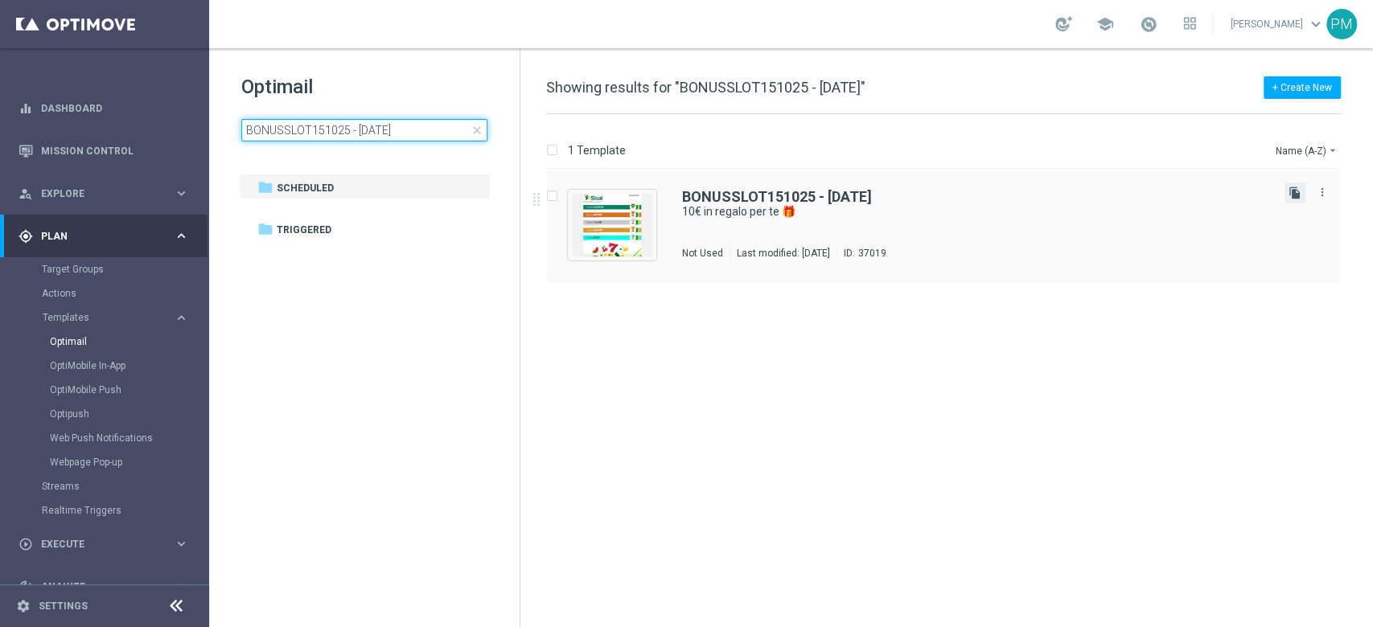
type input "BONUSSLOT151025 - [DATE]"
click at [1289, 194] on icon "file_copy" at bounding box center [1294, 193] width 13 height 13
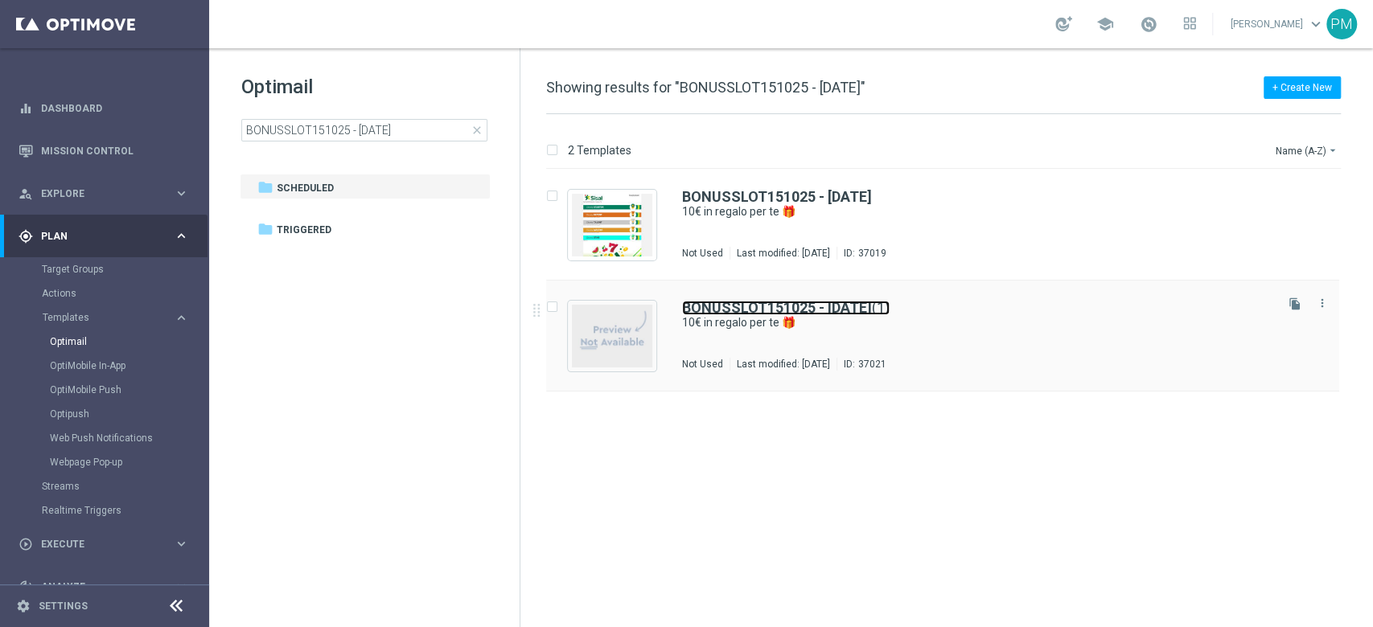
click at [792, 306] on b "BONUSSLOT151025 - [DATE]" at bounding box center [777, 307] width 190 height 17
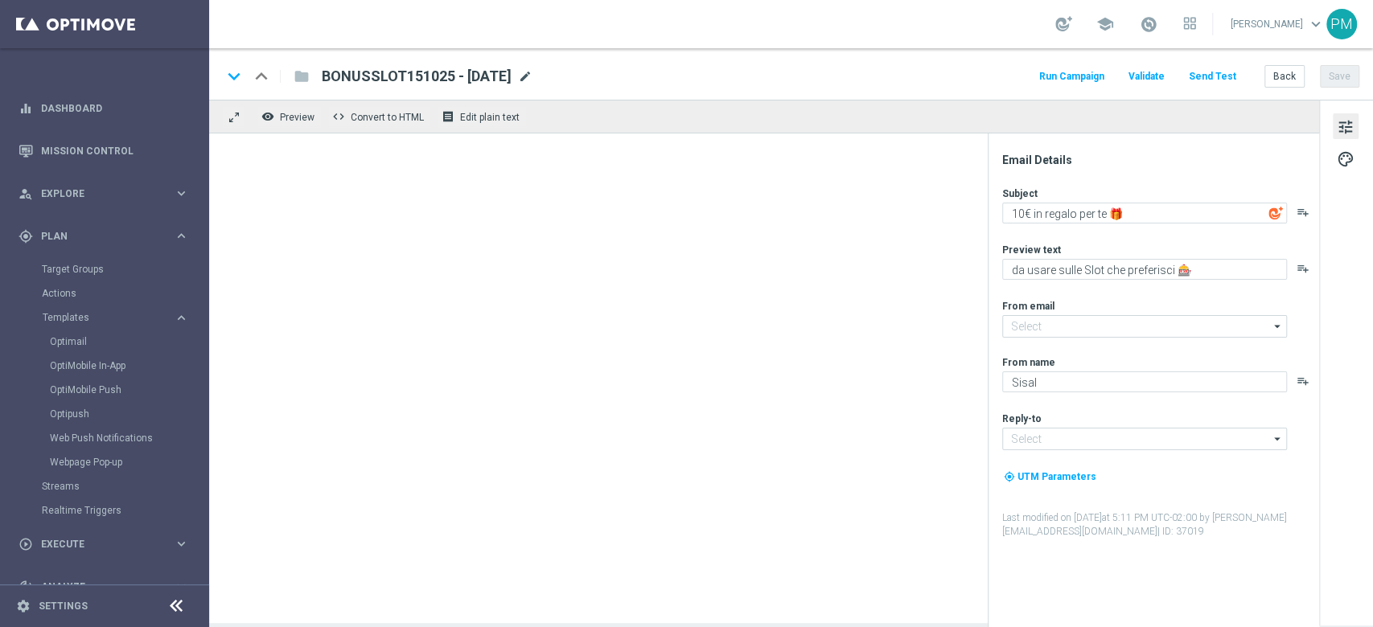
click at [532, 79] on span "mode_edit" at bounding box center [525, 76] width 14 height 14
type input "[EMAIL_ADDRESS][DOMAIN_NAME]"
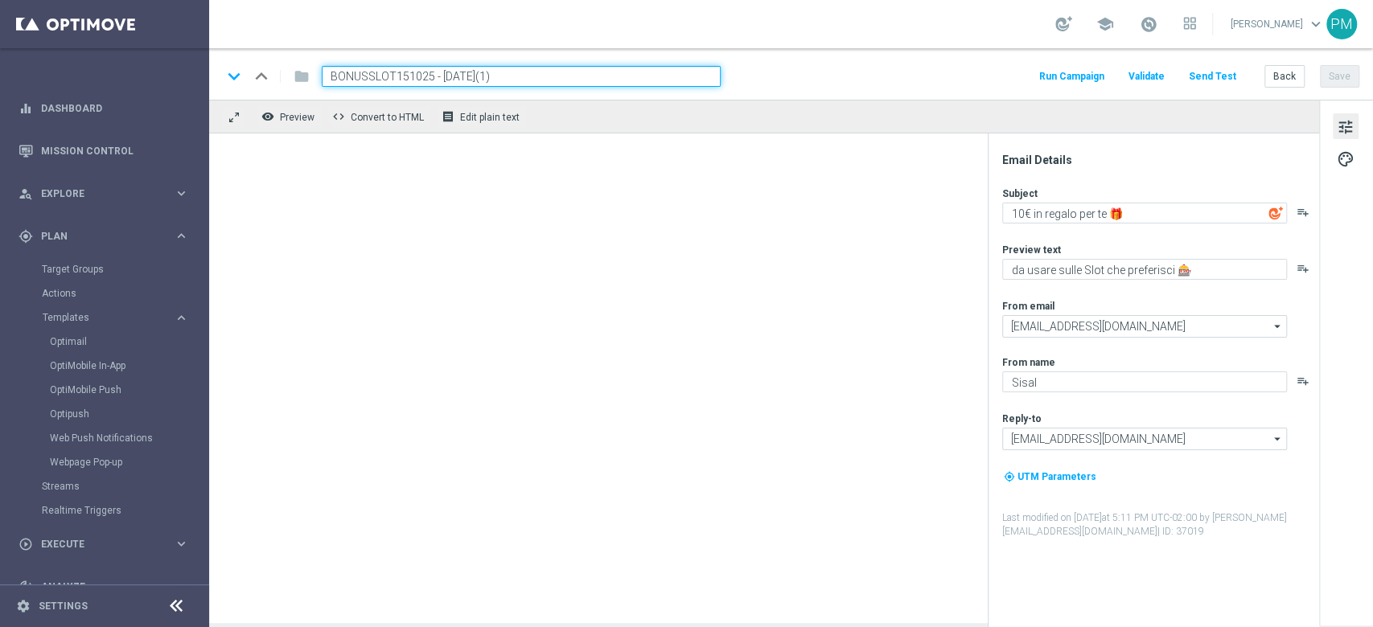
click at [400, 75] on input "BONUSSLOT151025 - [DATE](1)" at bounding box center [521, 76] width 399 height 21
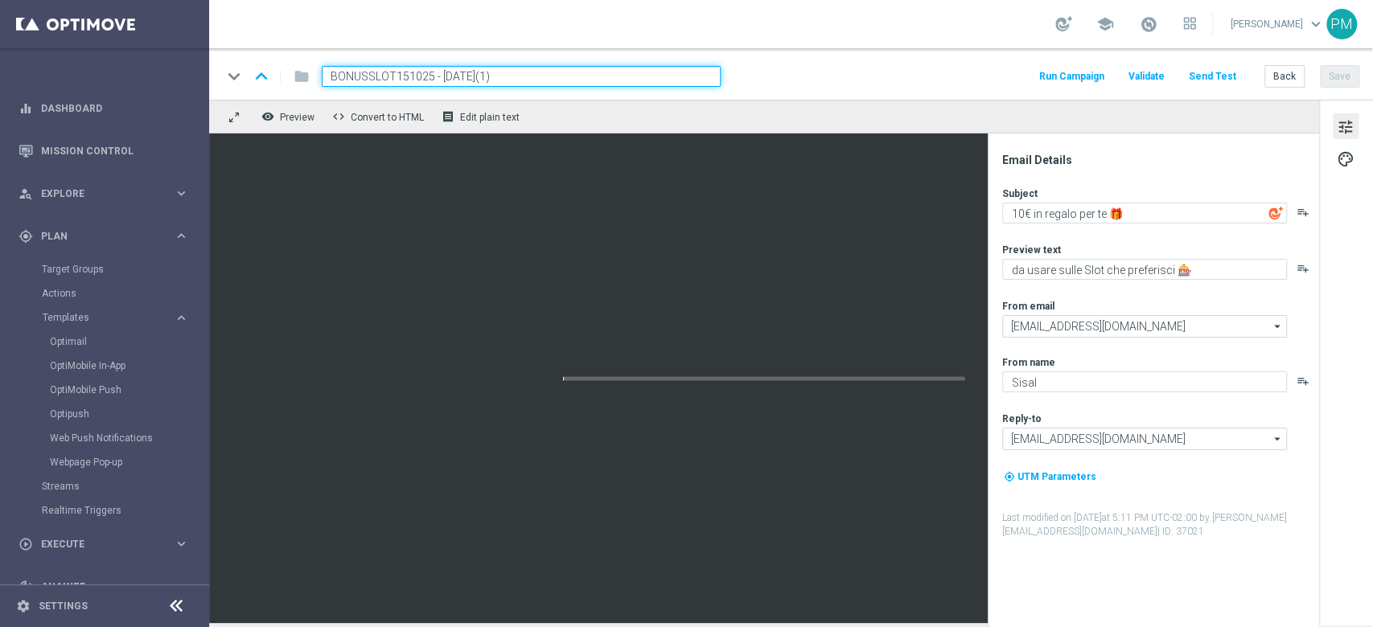
paste input "F4SLOT151025"
click at [544, 70] on input "BF4SLOT151025 - [DATE](1)" at bounding box center [521, 76] width 399 height 21
type input "BF4SLOT151025 - [DATE]"
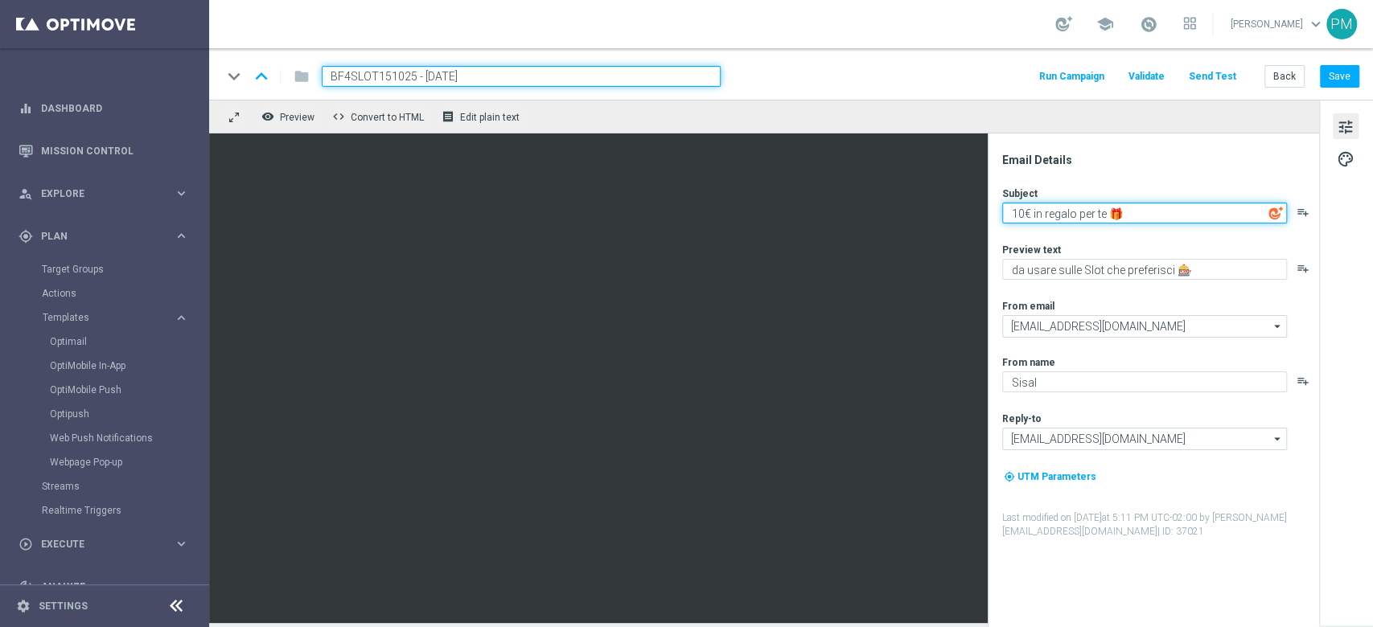
click at [1017, 216] on textarea "10€ in regalo per te 🎁" at bounding box center [1144, 213] width 285 height 21
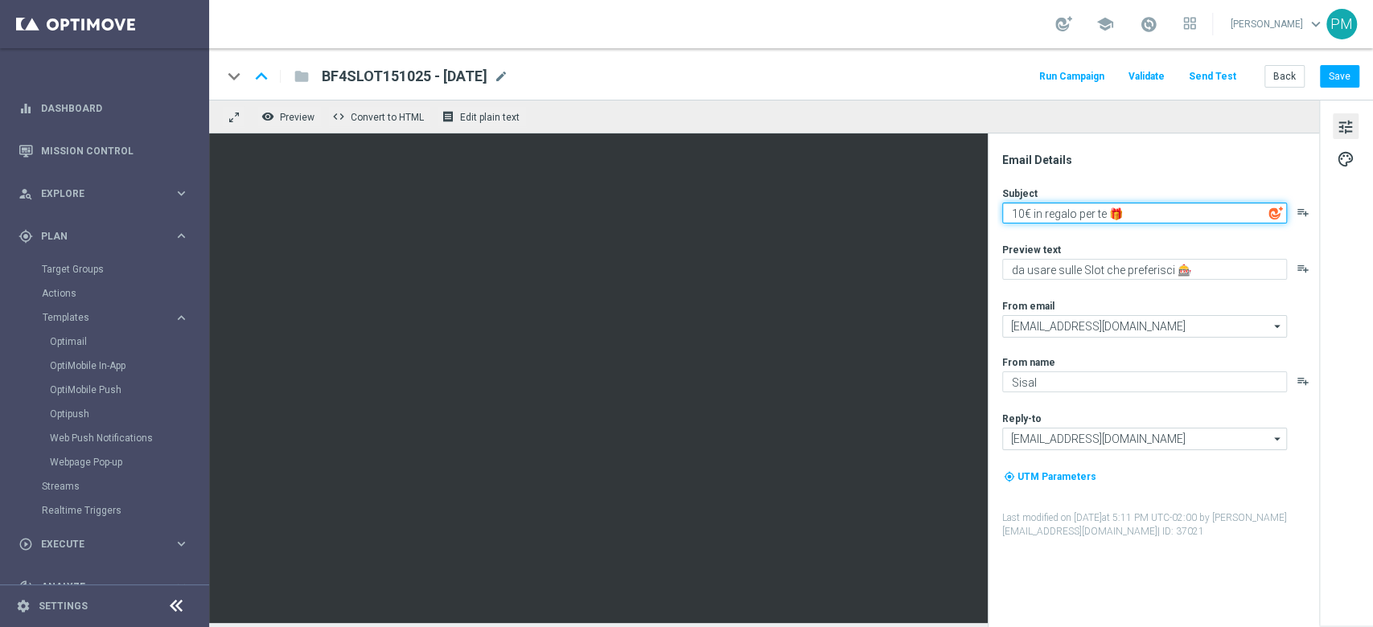
type textarea "4€ in regalo per te 🎁"
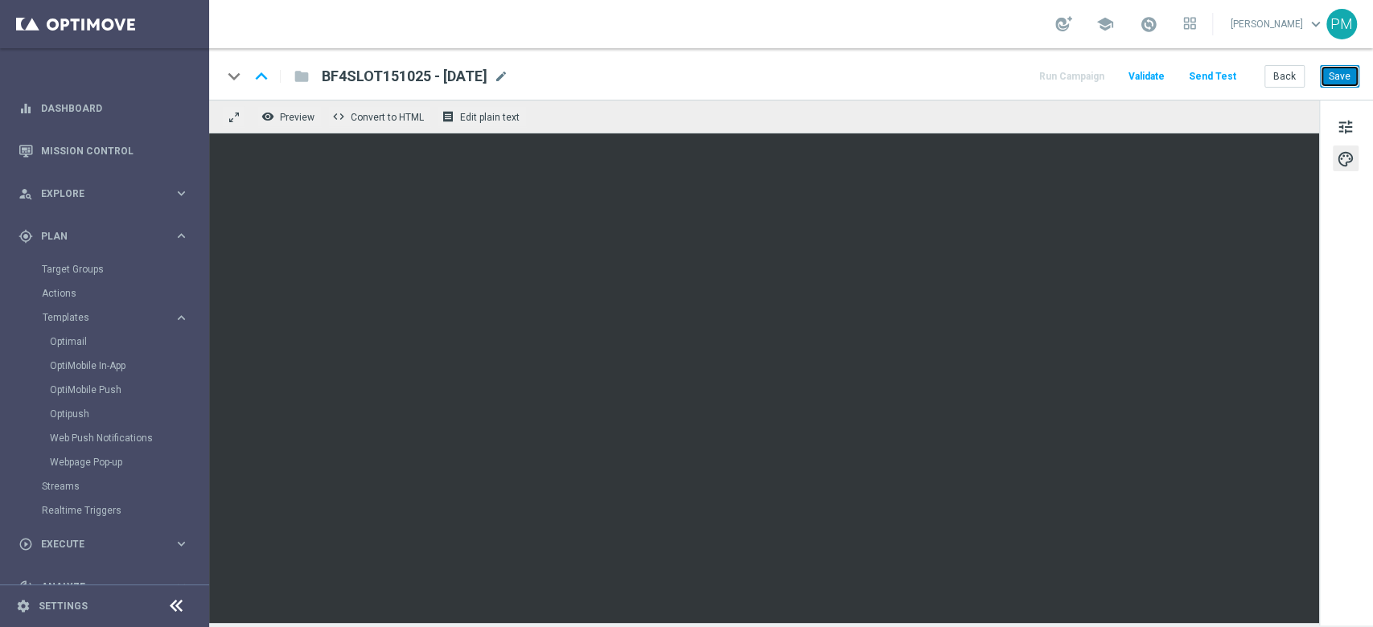
click at [1335, 87] on button "Save" at bounding box center [1339, 76] width 39 height 23
click at [445, 80] on span "BF4SLOT151025 - [DATE]" at bounding box center [405, 76] width 166 height 19
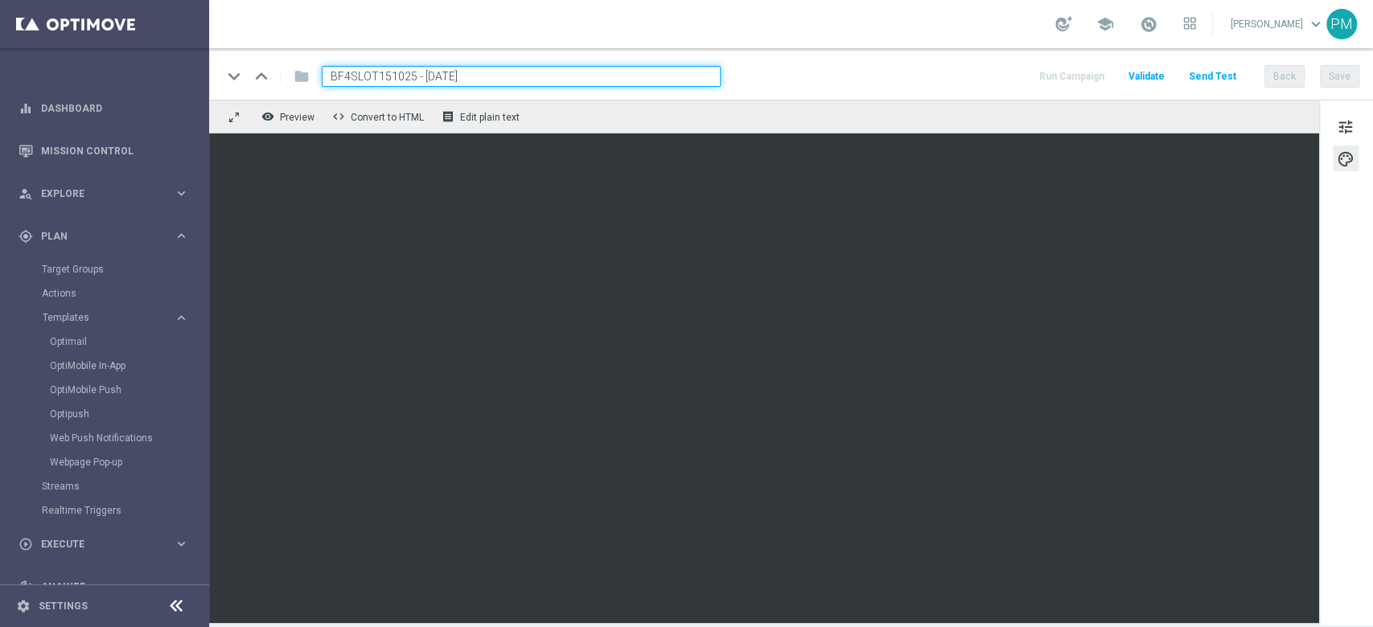
click at [445, 80] on input "BF4SLOT151025 - [DATE]" at bounding box center [521, 76] width 399 height 21
click at [1298, 82] on button "Back" at bounding box center [1284, 76] width 40 height 23
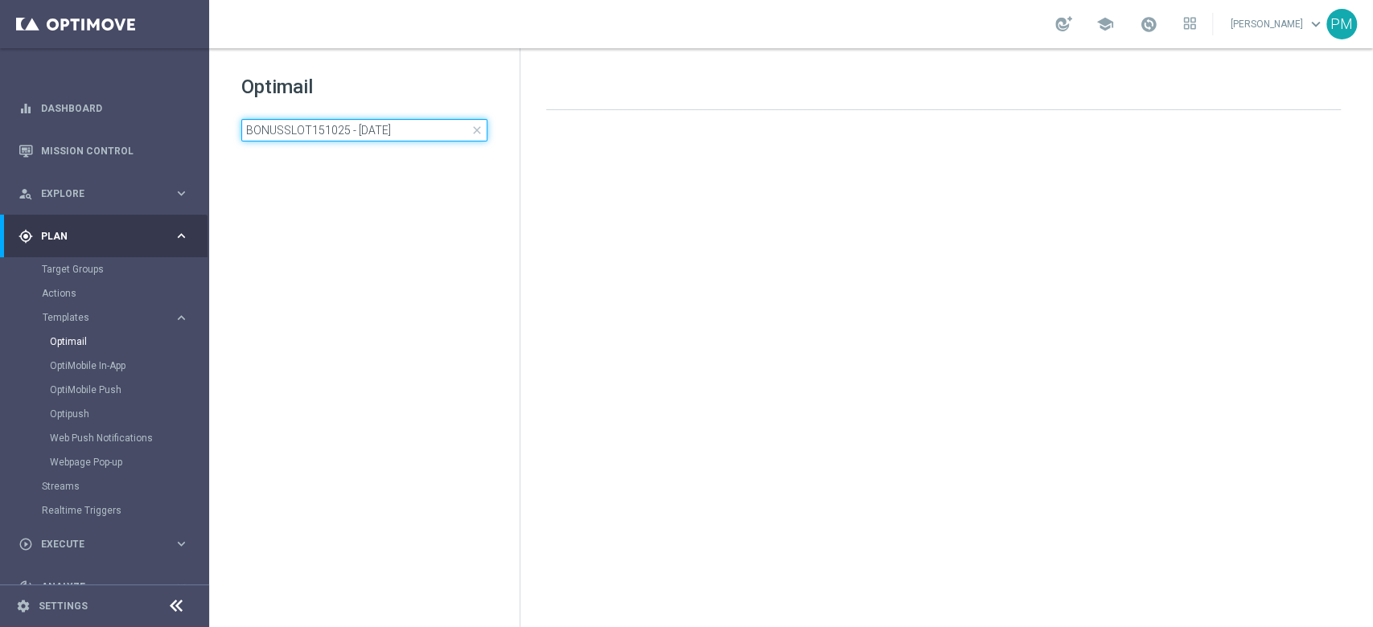
click at [388, 127] on input "BONUSSLOT151025 - [DATE]" at bounding box center [364, 130] width 246 height 23
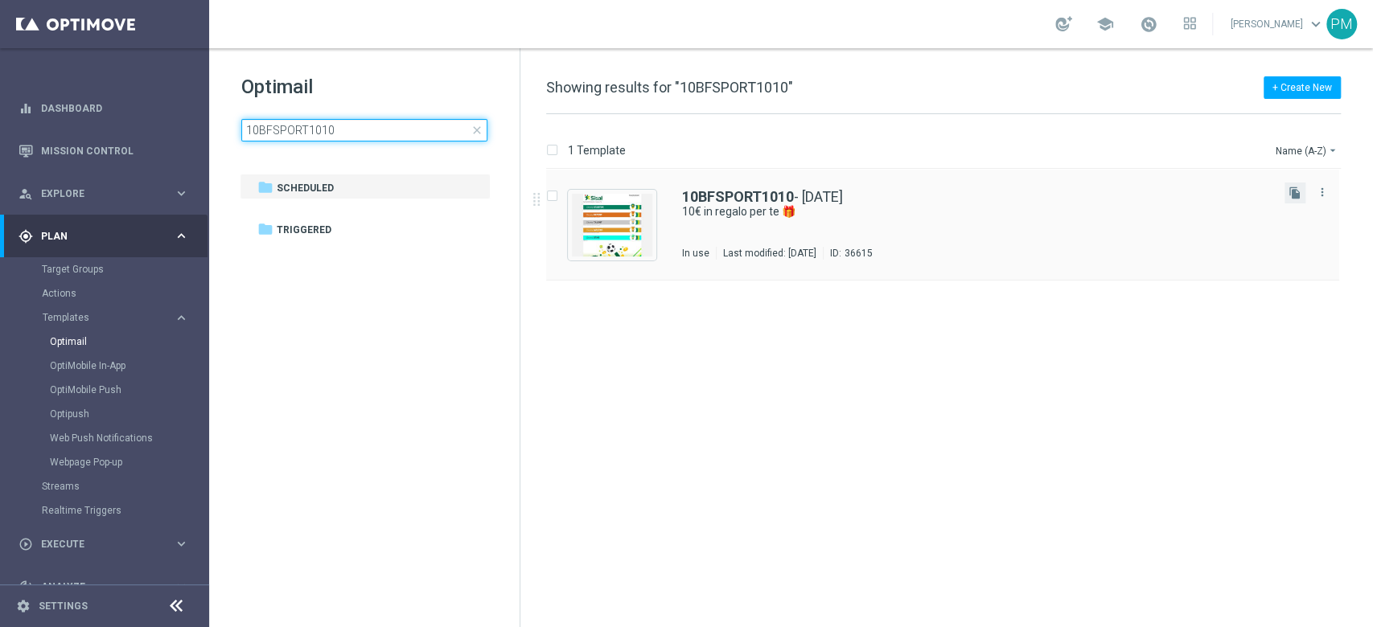
type input "10BFSPORT1010"
click at [1287, 199] on button "file_copy" at bounding box center [1294, 193] width 21 height 21
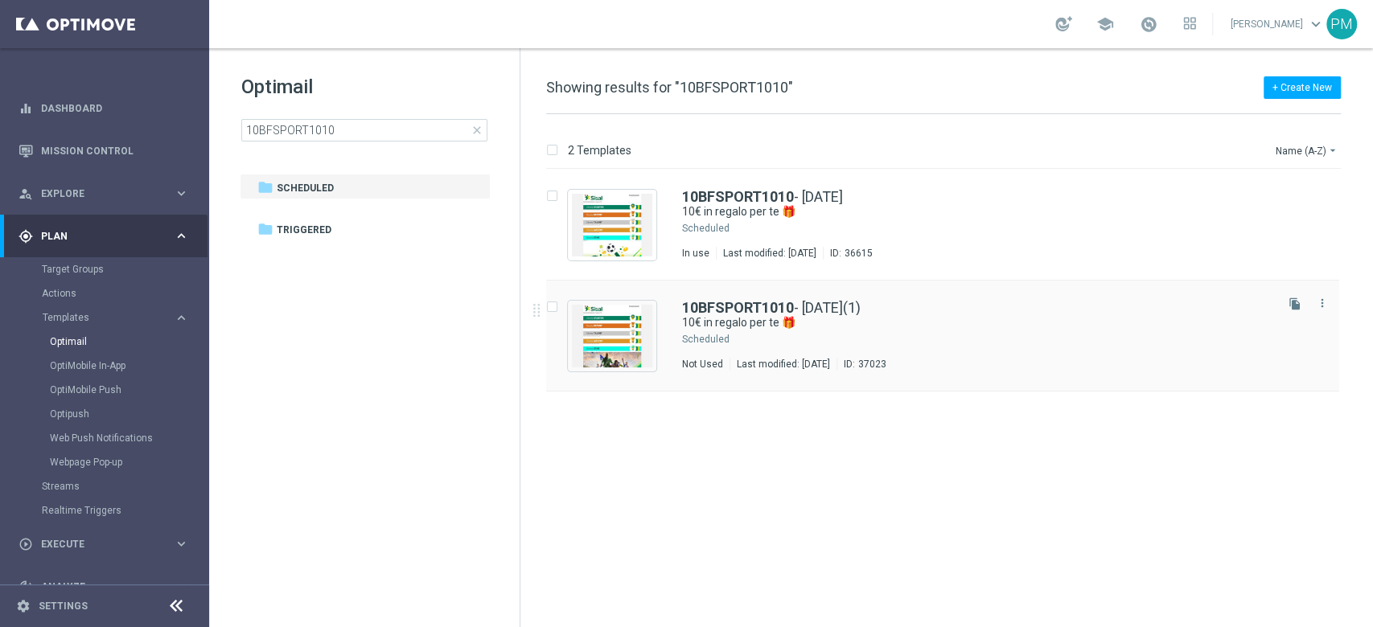
click at [783, 299] on div "10BFSPORT1010 - [DATE](1) 10€ in regalo per te 🎁 Scheduled Not Used Last modifi…" at bounding box center [942, 336] width 793 height 111
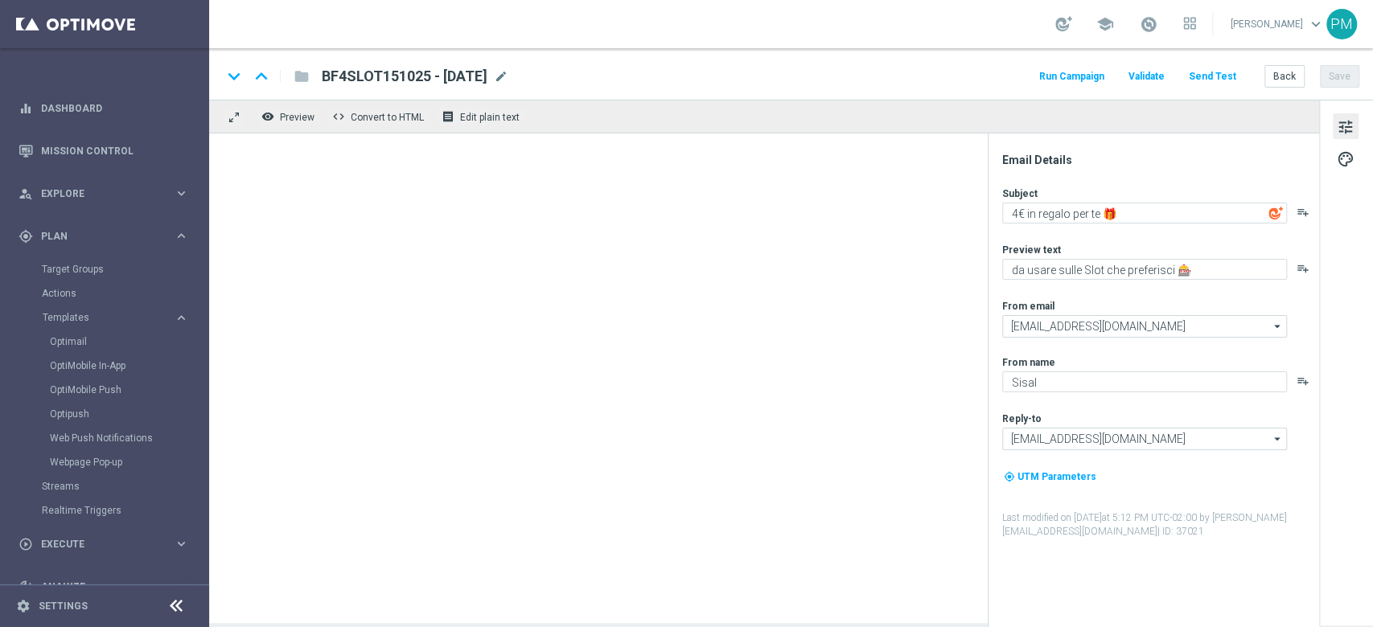
click at [508, 74] on div "BF4SLOT151025 - [DATE] mode_edit" at bounding box center [415, 76] width 187 height 21
type input "10BFSPORT1010 - [DATE](1)"
type textarea "10€ in regalo per te 🎁"
type textarea "da usare sulle Scommesse Sportive! ⚽"
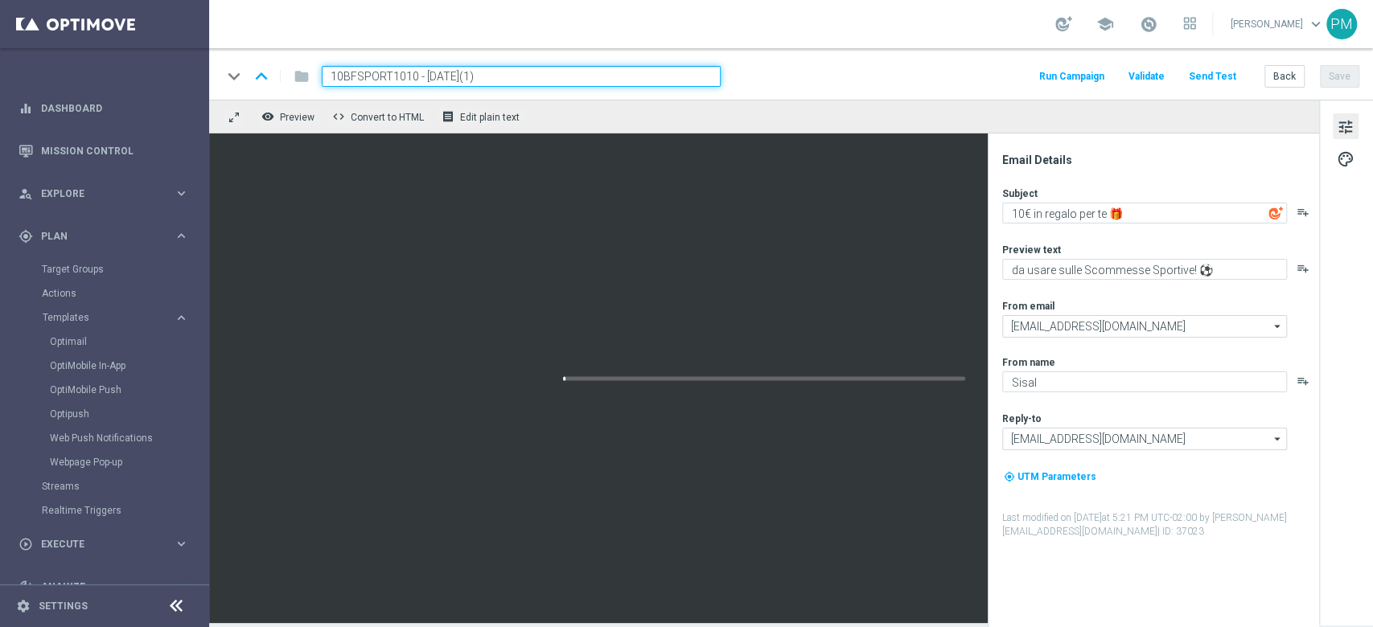
click at [373, 77] on input "10BFSPORT1010 - [DATE](1)" at bounding box center [521, 76] width 399 height 21
paste input "SPORTINFO151025 - [DATE]"
drag, startPoint x: 596, startPoint y: 74, endPoint x: 498, endPoint y: 78, distance: 98.2
click at [498, 78] on input "SPORTINFO151025 - [DATE] - [DATE](1)" at bounding box center [521, 76] width 399 height 21
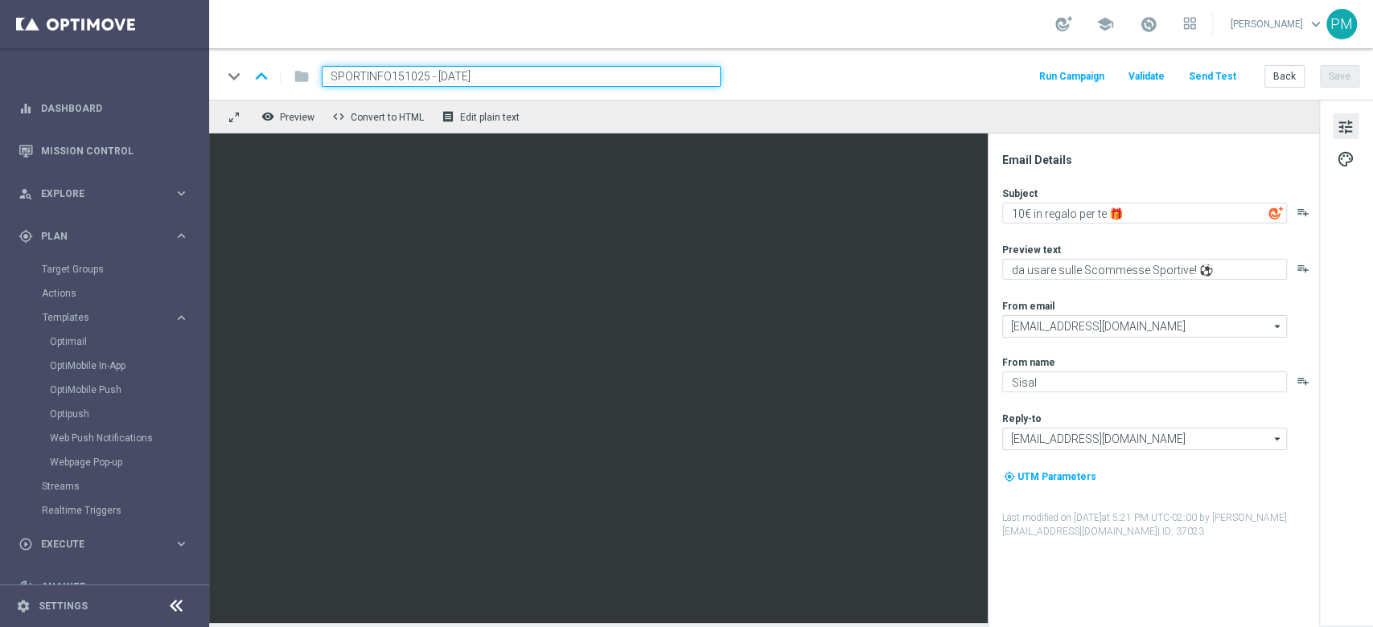
type input "SPORTINFO151025 - [DATE]"
click at [1340, 78] on button "Save" at bounding box center [1339, 76] width 39 height 23
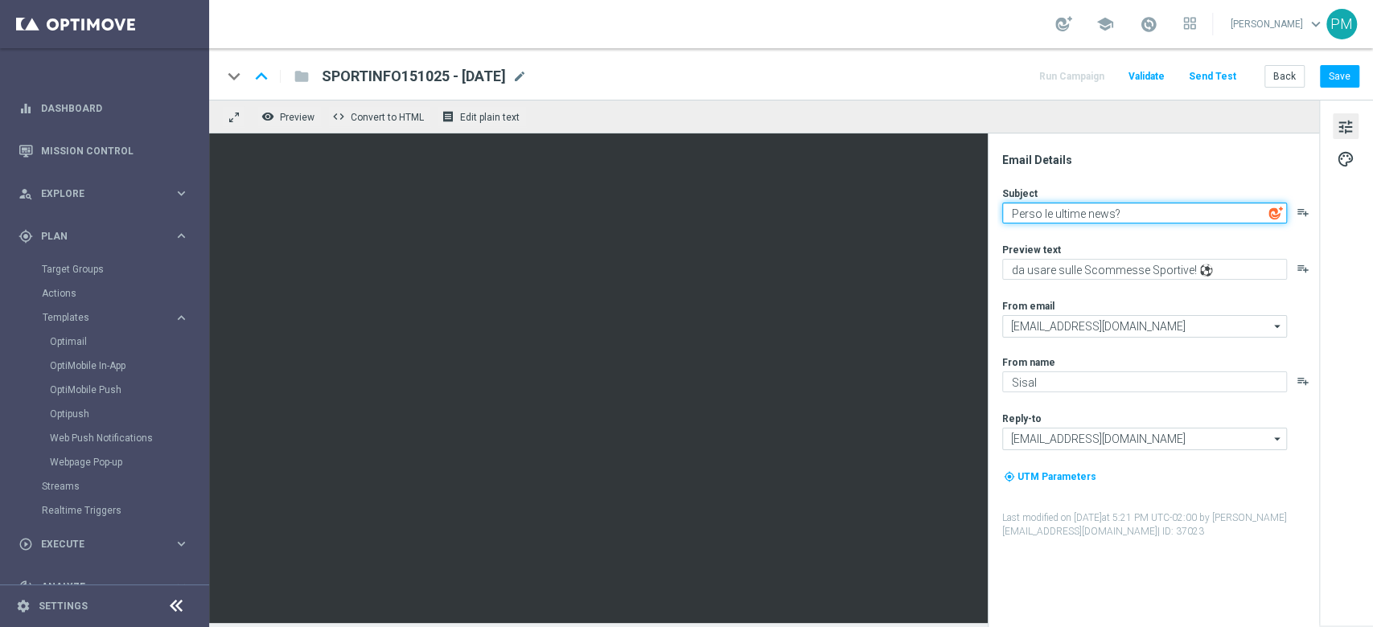
type textarea "Perso le ultime news?"
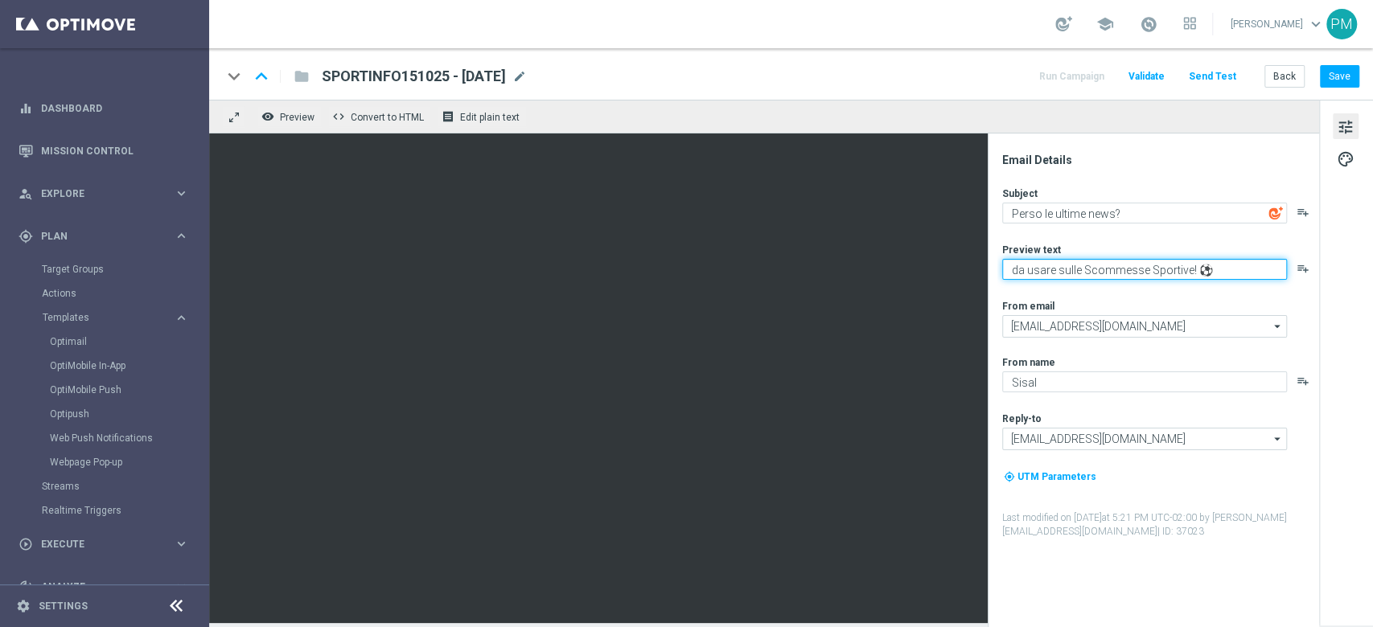
drag, startPoint x: 1077, startPoint y: 269, endPoint x: 1004, endPoint y: 268, distance: 73.2
click at [1004, 268] on textarea "da usare sulle Scommesse Sportive! ⚽" at bounding box center [1144, 269] width 285 height 21
type textarea "del mondo sportivo⚽"
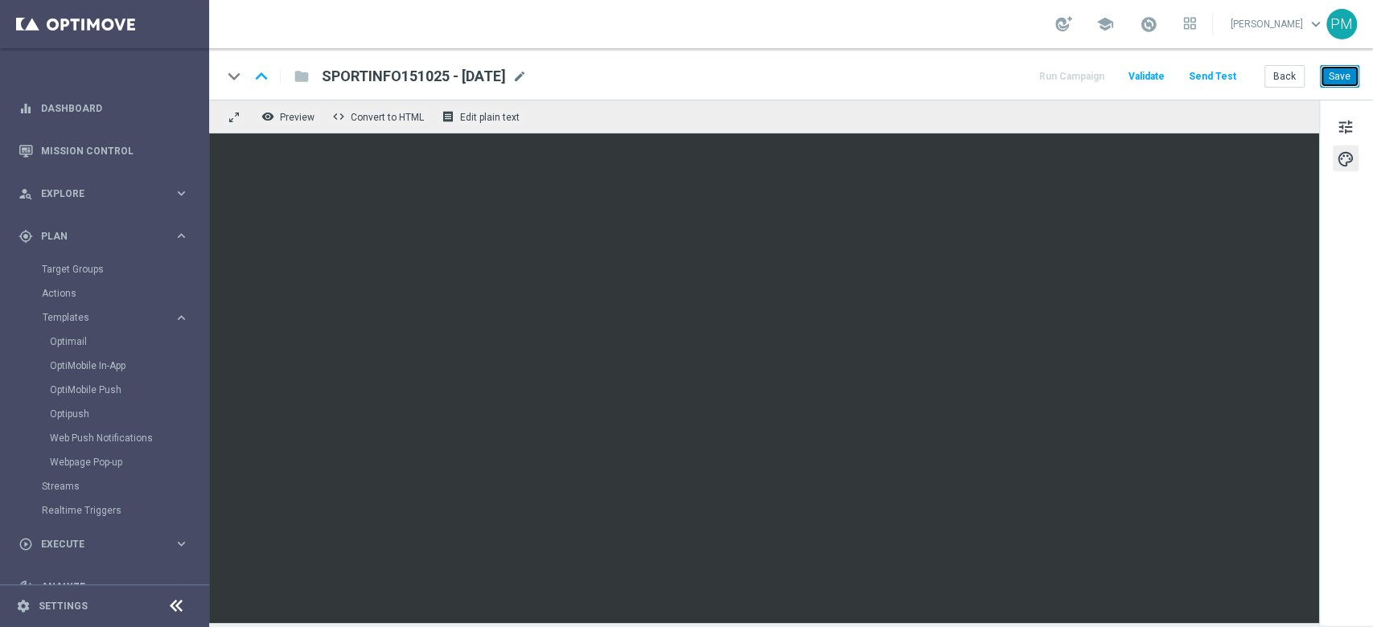
click at [1322, 77] on button "Save" at bounding box center [1339, 76] width 39 height 23
click at [1341, 76] on button "Save" at bounding box center [1339, 76] width 39 height 23
click at [1349, 125] on span "tune" at bounding box center [1345, 127] width 18 height 21
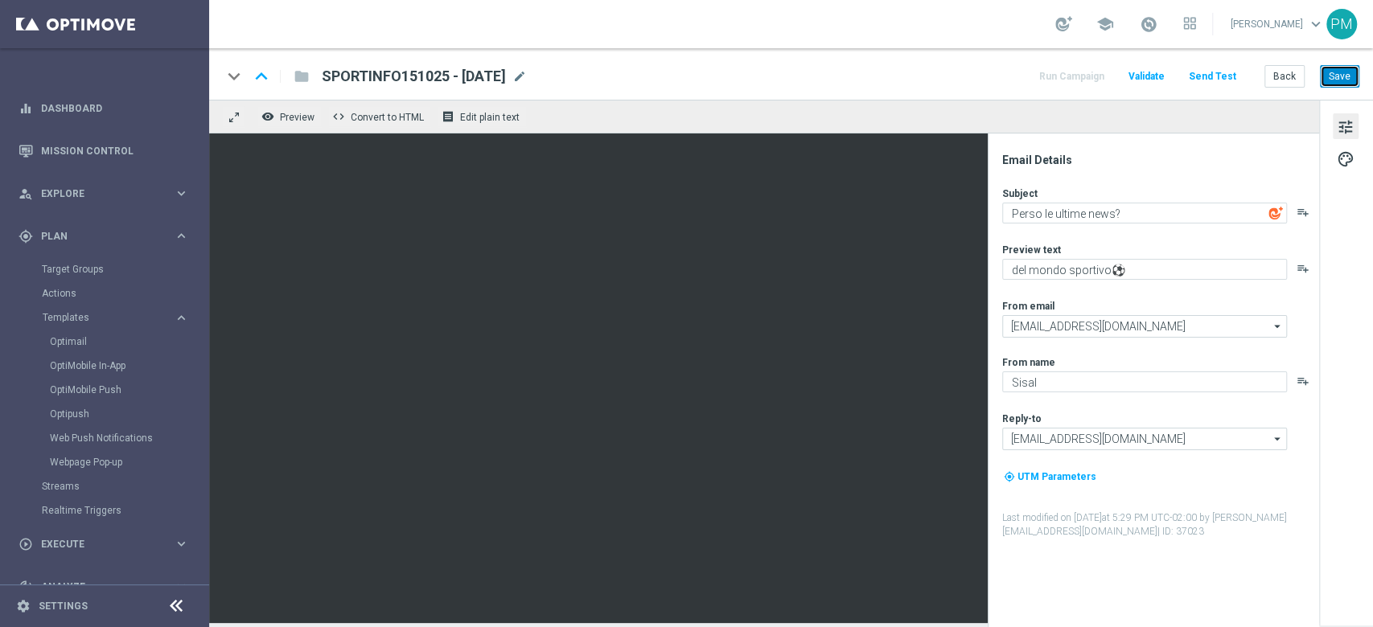
click at [1349, 75] on button "Save" at bounding box center [1339, 76] width 39 height 23
